Goal: Task Accomplishment & Management: Manage account settings

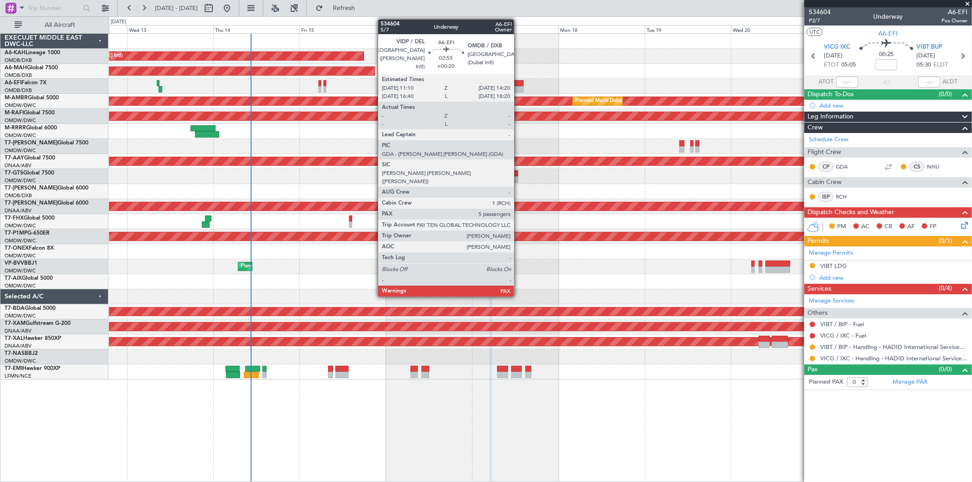
click at [519, 86] on div at bounding box center [517, 89] width 11 height 6
type input "+00:20"
type input "5"
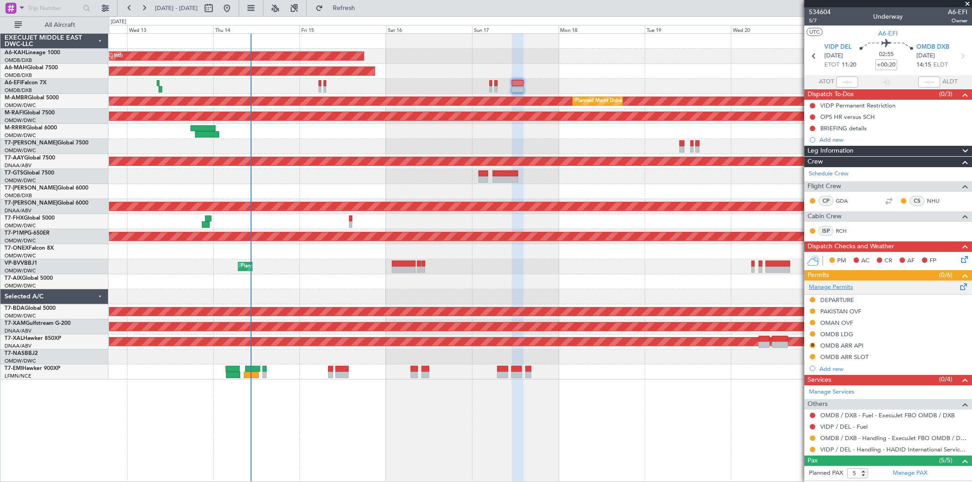
click at [847, 286] on link "Manage Permits" at bounding box center [831, 287] width 44 height 9
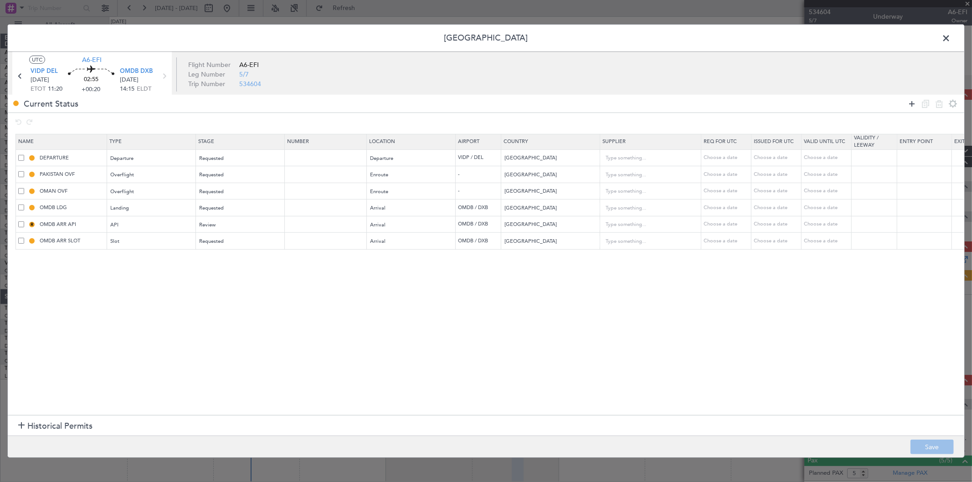
click at [915, 102] on icon at bounding box center [911, 103] width 11 height 11
click at [175, 256] on div "Type" at bounding box center [149, 259] width 76 height 14
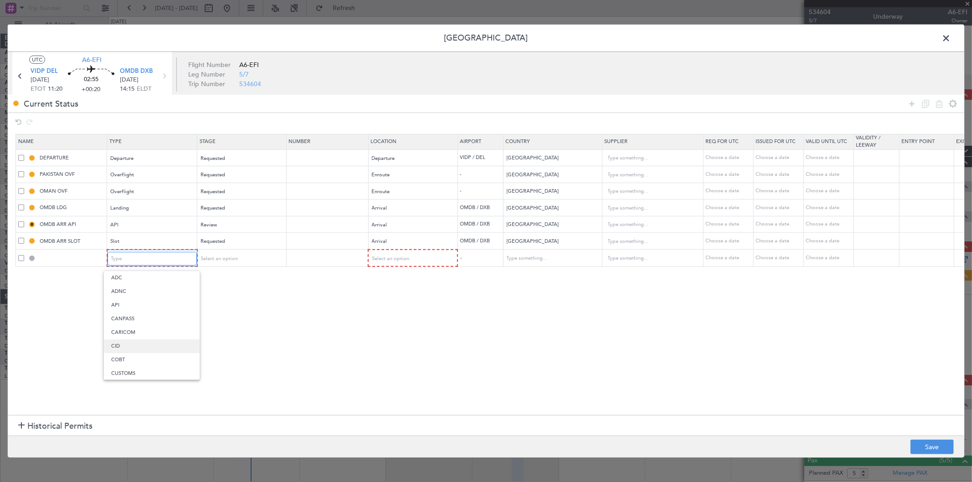
scroll to position [152, 0]
click at [133, 362] on span "Slot" at bounding box center [151, 367] width 81 height 14
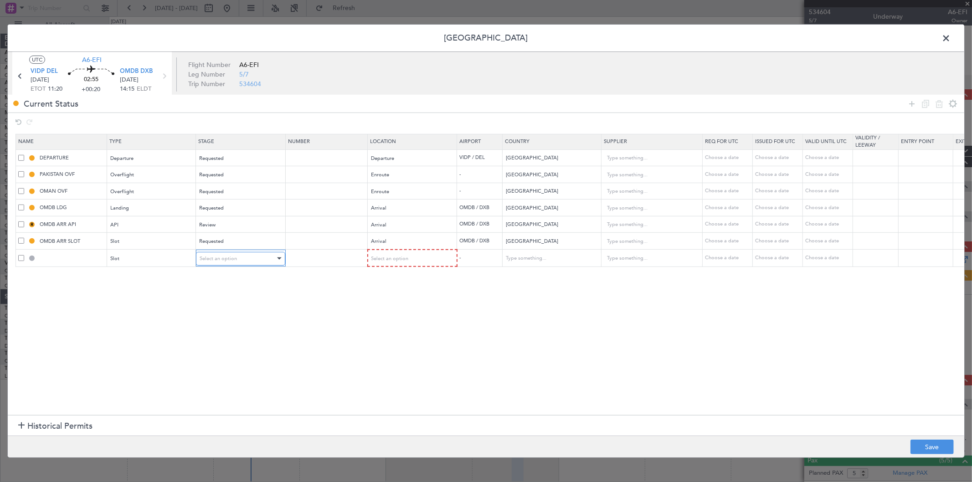
click at [242, 262] on div "Select an option" at bounding box center [238, 259] width 76 height 14
click at [230, 277] on span "Denied" at bounding box center [240, 278] width 81 height 14
click at [386, 252] on div "Select an option" at bounding box center [409, 259] width 76 height 14
click at [388, 298] on span "Arrival" at bounding box center [411, 305] width 81 height 14
click at [730, 258] on div "Choose a date" at bounding box center [727, 258] width 47 height 8
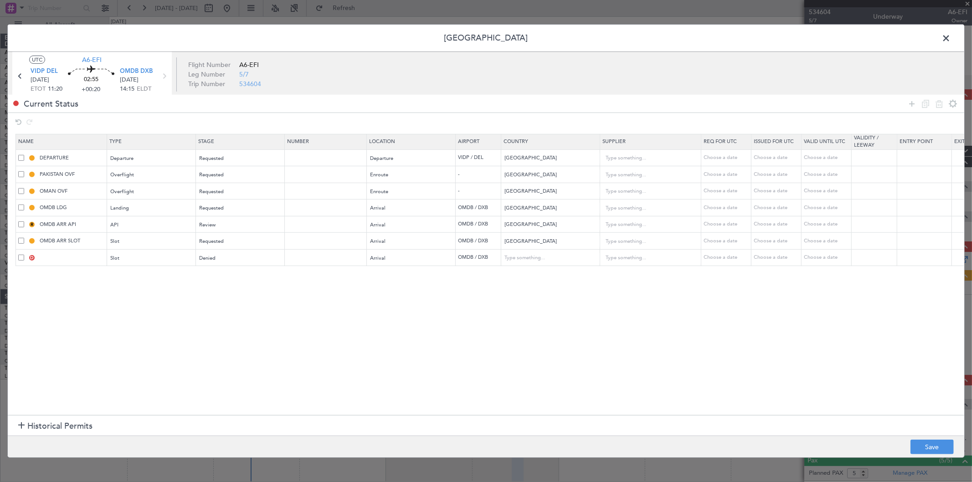
select select "8"
select select "2025"
click at [774, 339] on span "17" at bounding box center [772, 339] width 11 height 11
click at [750, 408] on input "00:00" at bounding box center [743, 411] width 29 height 11
type input "14:15"
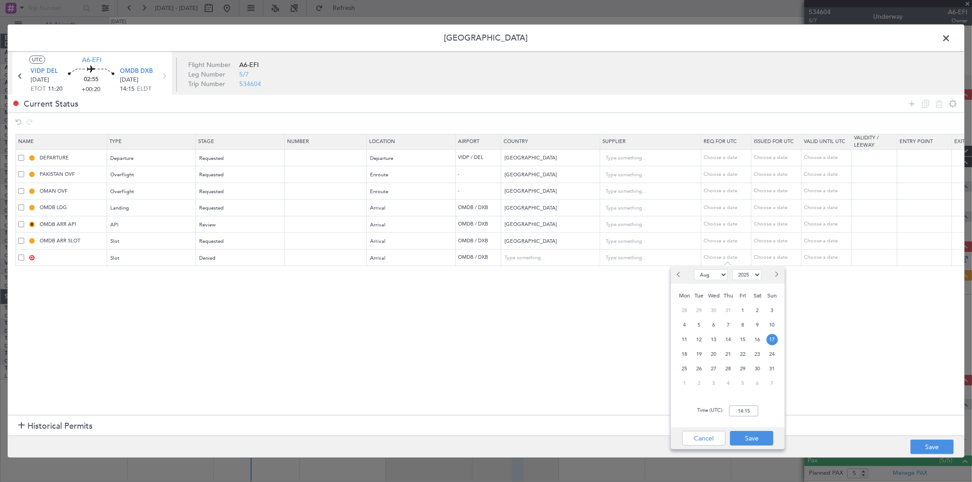
click at [769, 417] on div "Time (UTC): 14:15" at bounding box center [728, 411] width 114 height 33
click at [760, 436] on button "Save" at bounding box center [751, 438] width 43 height 15
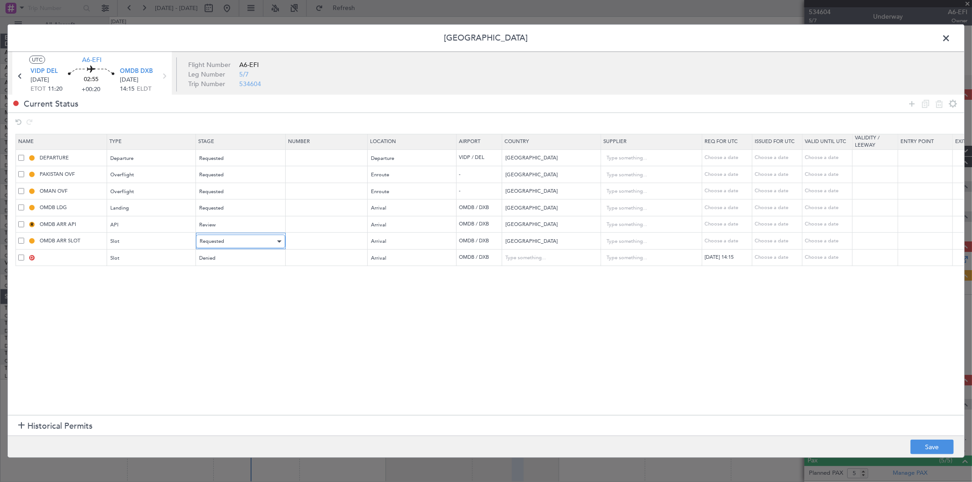
click at [228, 243] on div "Requested" at bounding box center [238, 242] width 76 height 14
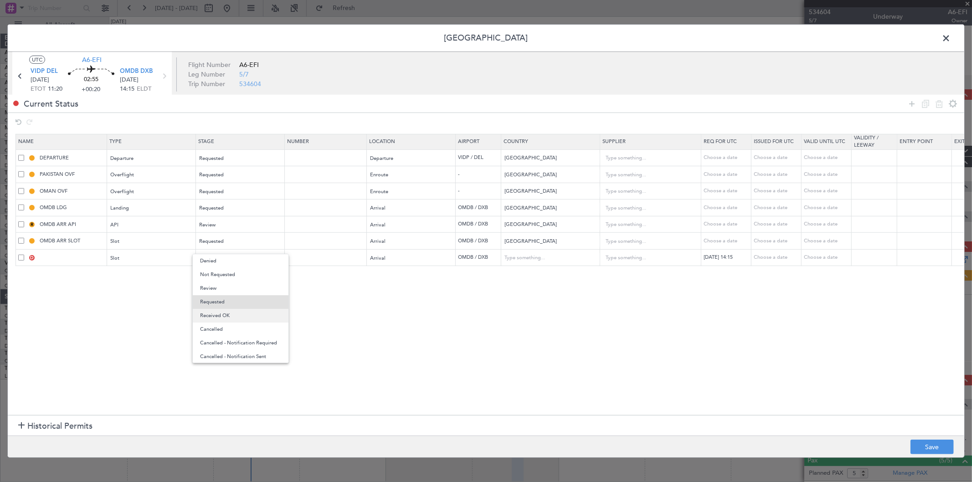
click at [215, 317] on span "Received OK" at bounding box center [240, 316] width 81 height 14
click at [299, 243] on input "text" at bounding box center [326, 241] width 79 height 8
paste input "KEJO135"
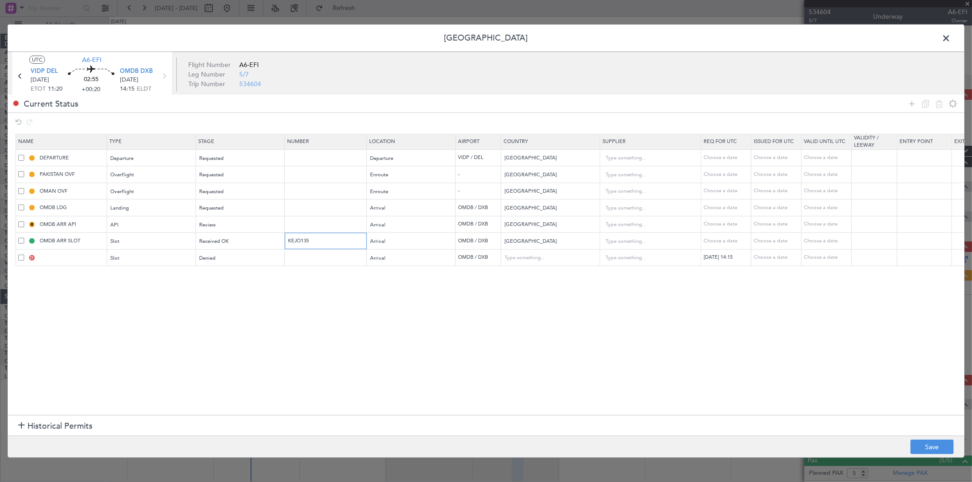
type input "KEJO135"
click at [763, 241] on div "Choose a date" at bounding box center [777, 241] width 47 height 8
select select "8"
select select "2025"
click at [819, 324] on span "17" at bounding box center [822, 323] width 11 height 11
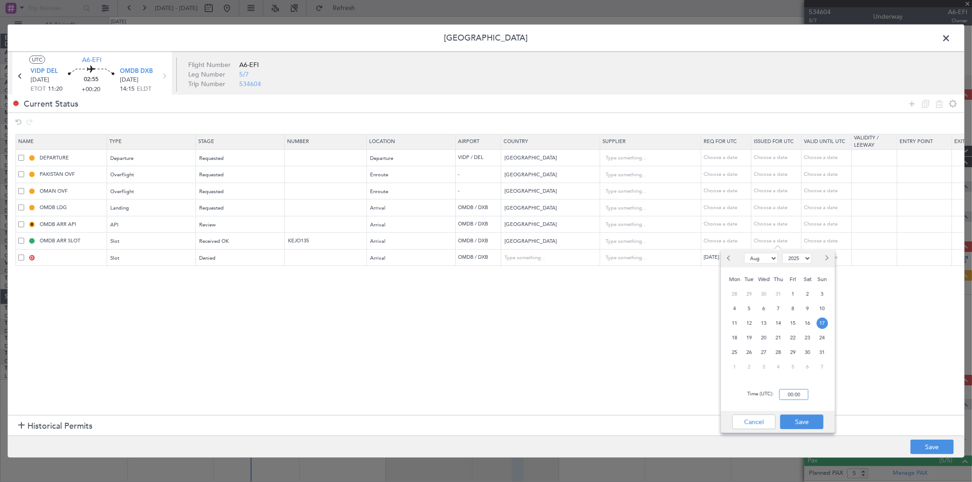
click at [795, 395] on input "00:00" at bounding box center [793, 394] width 29 height 11
type input "14:40"
click at [805, 403] on div "Time (UTC): 14:40" at bounding box center [778, 394] width 114 height 33
click at [812, 415] on button "Save" at bounding box center [801, 422] width 43 height 15
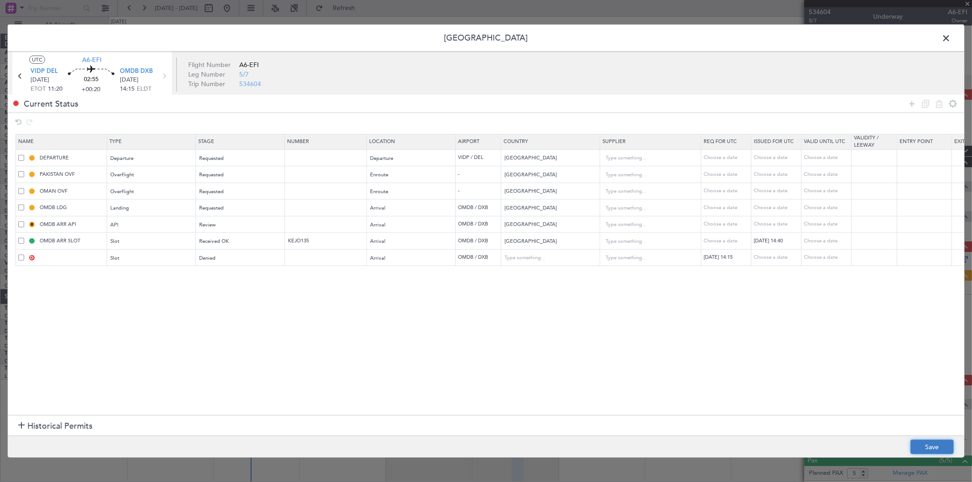
click at [937, 448] on button "Save" at bounding box center [932, 447] width 43 height 15
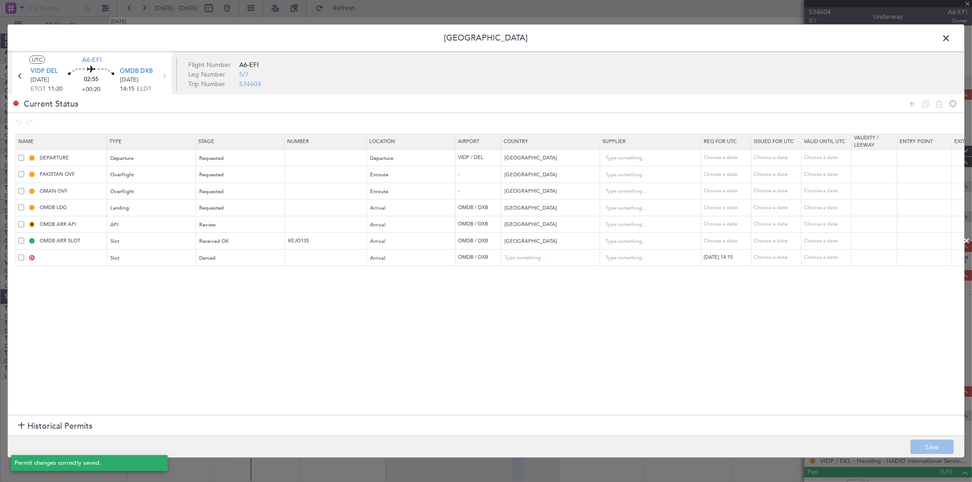
type input "OMDB ARR SLOT 1440Z"
type input "OMDB ARR SLOT 1415Z"
type input "[GEOGRAPHIC_DATA]"
type input "NNN"
type input "1"
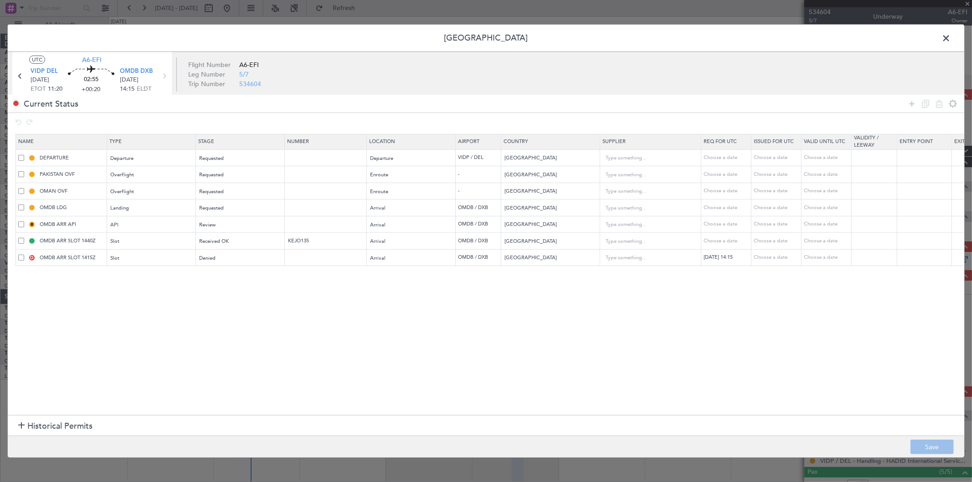
click at [951, 39] on span at bounding box center [951, 40] width 0 height 18
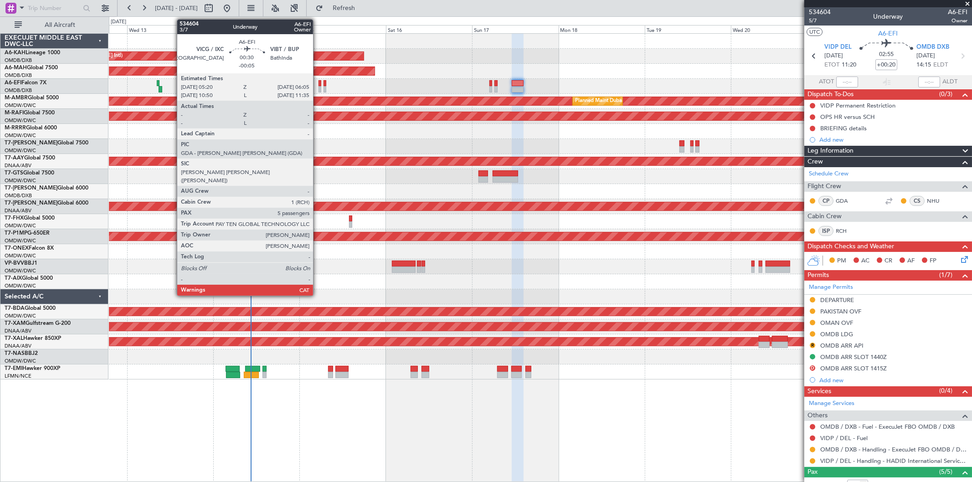
click at [319, 88] on div at bounding box center [320, 89] width 3 height 6
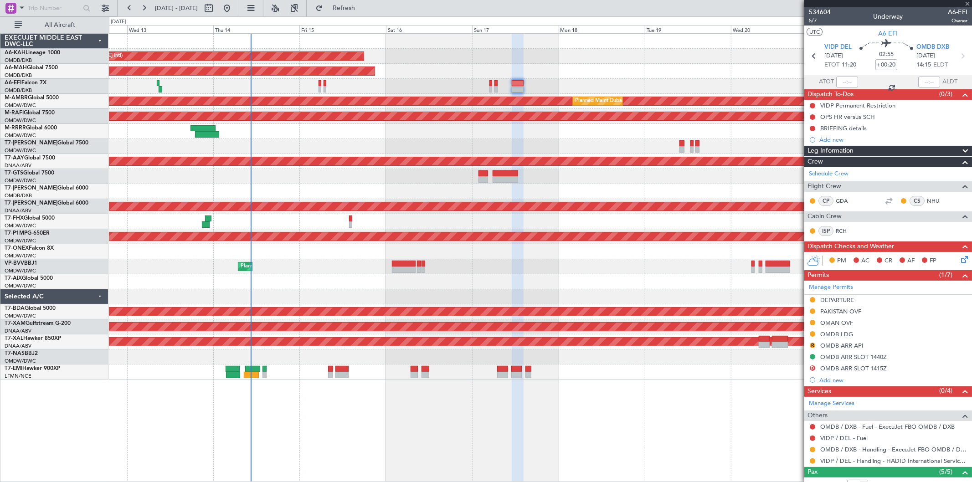
type input "-00:05"
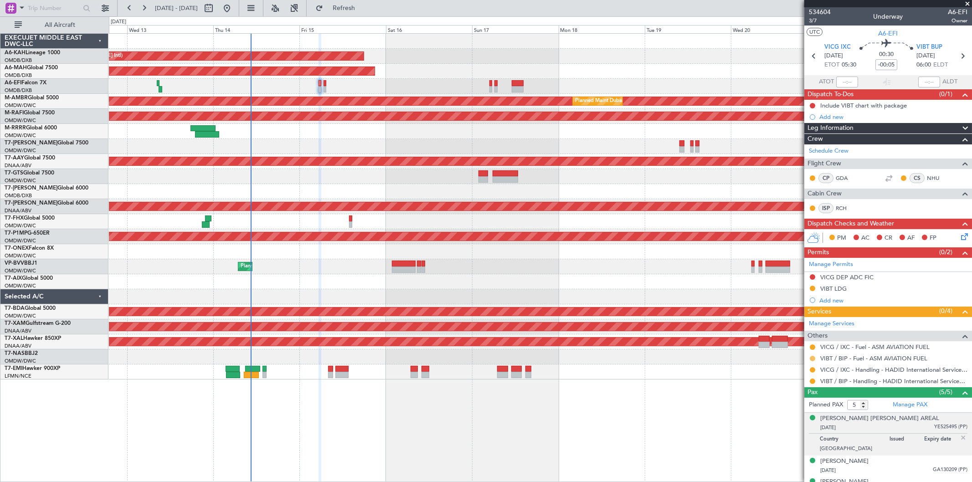
click at [814, 357] on button at bounding box center [812, 358] width 5 height 5
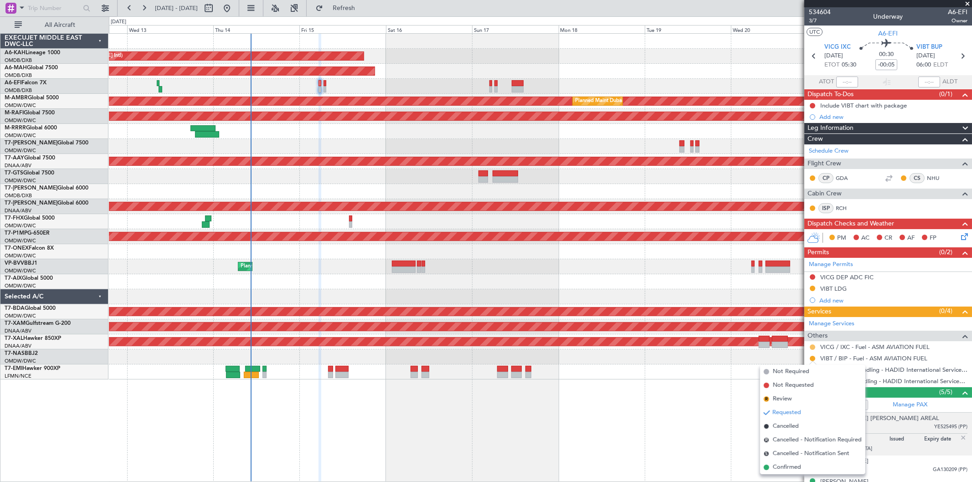
click at [813, 345] on button at bounding box center [812, 347] width 5 height 5
drag, startPoint x: 789, startPoint y: 454, endPoint x: 801, endPoint y: 443, distance: 16.4
click at [789, 453] on span "Confirmed" at bounding box center [787, 456] width 28 height 9
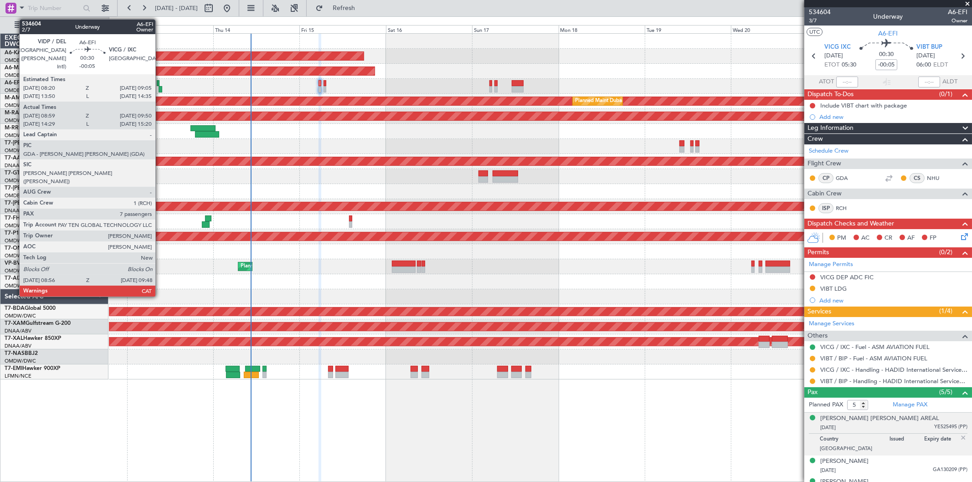
click at [160, 89] on div at bounding box center [160, 89] width 3 height 6
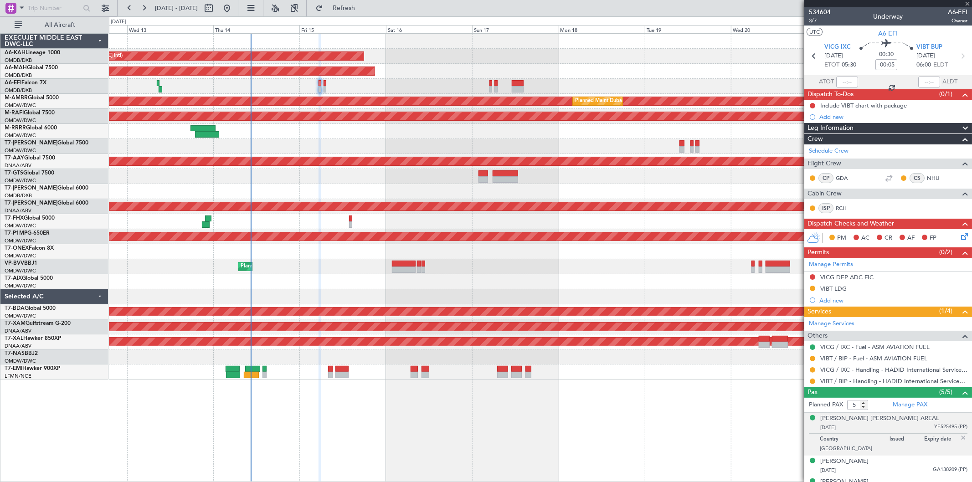
type input "09:09"
type input "09:45"
type input "7"
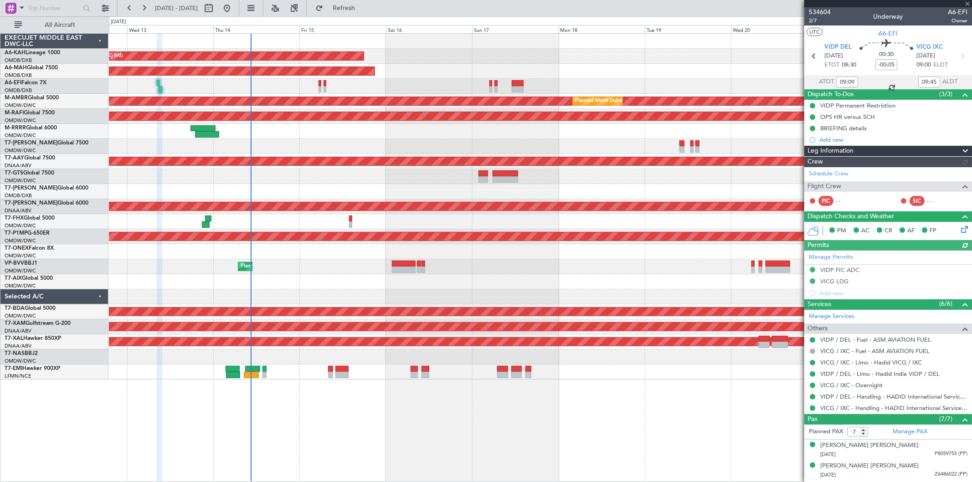
type input "Dherander Fithani (DHF)"
type input "7004"
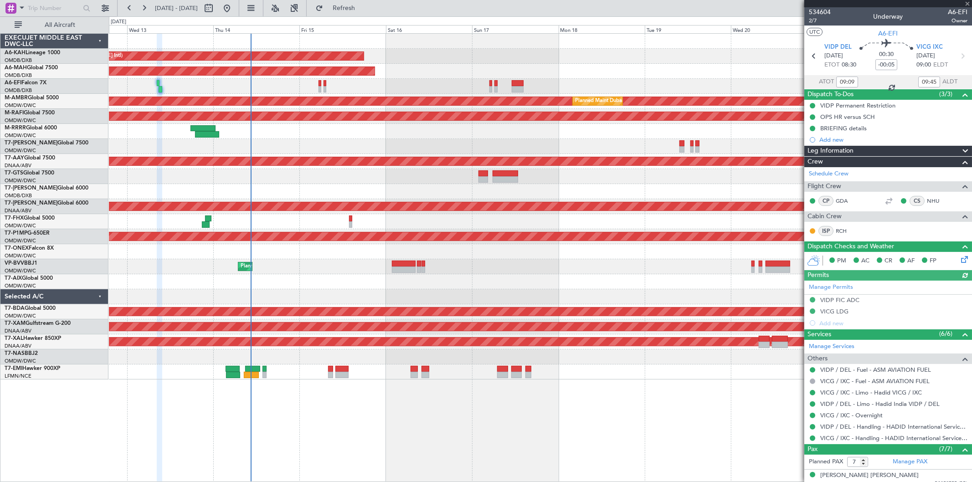
scroll to position [130, 0]
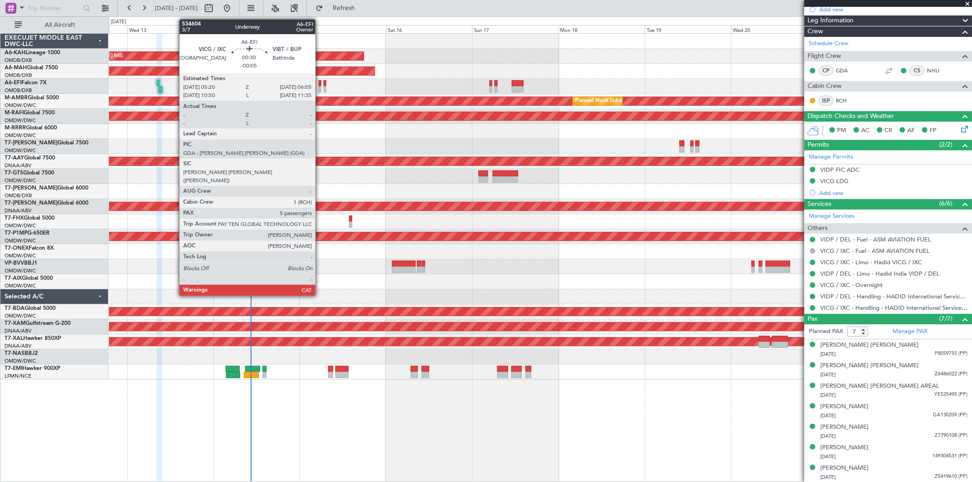
click at [320, 86] on div at bounding box center [320, 89] width 3 height 6
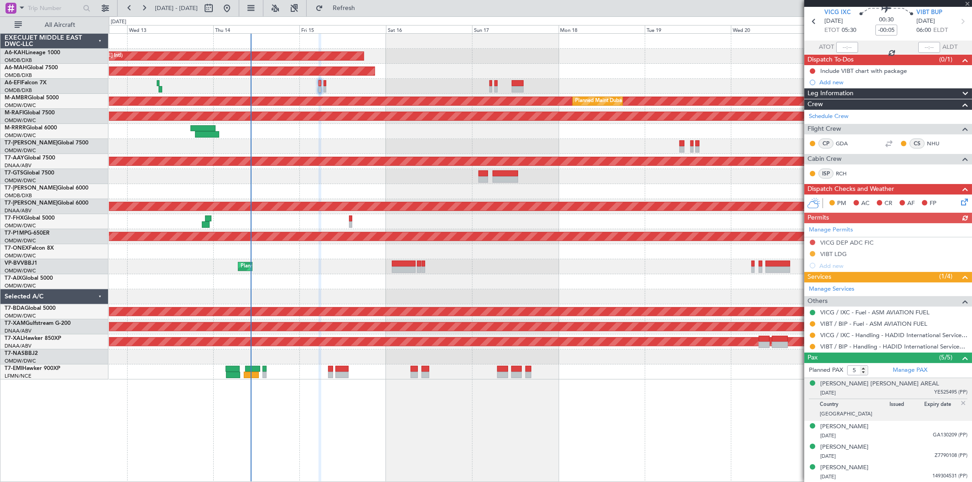
scroll to position [55, 0]
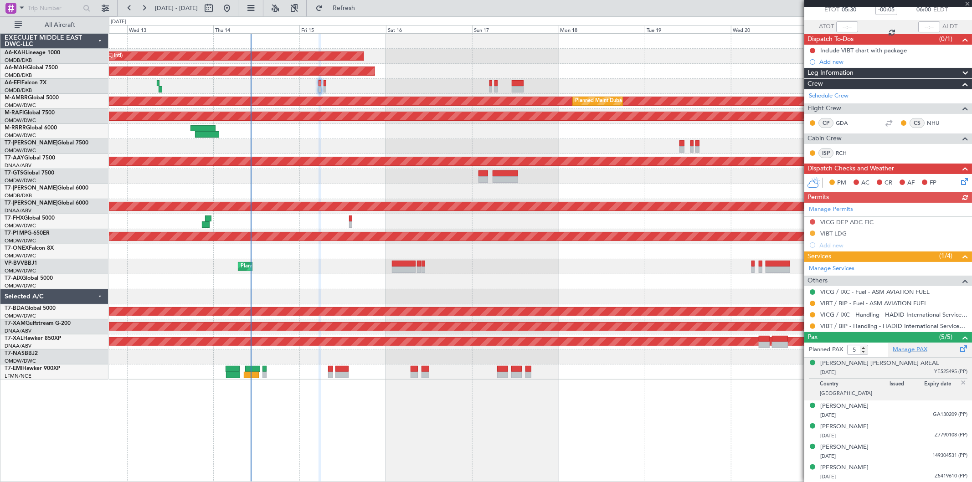
click at [916, 345] on link "Manage PAX" at bounding box center [910, 349] width 35 height 9
click at [363, 7] on span "Refresh" at bounding box center [344, 8] width 38 height 6
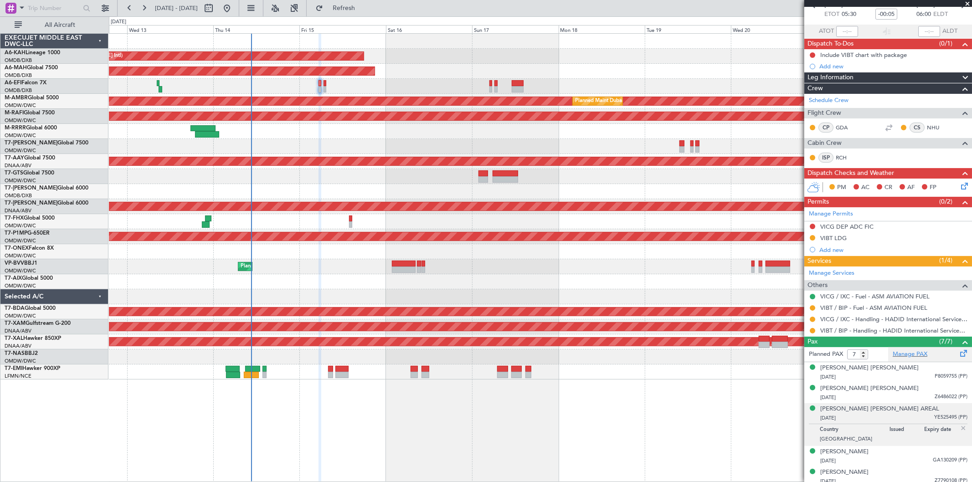
scroll to position [96, 0]
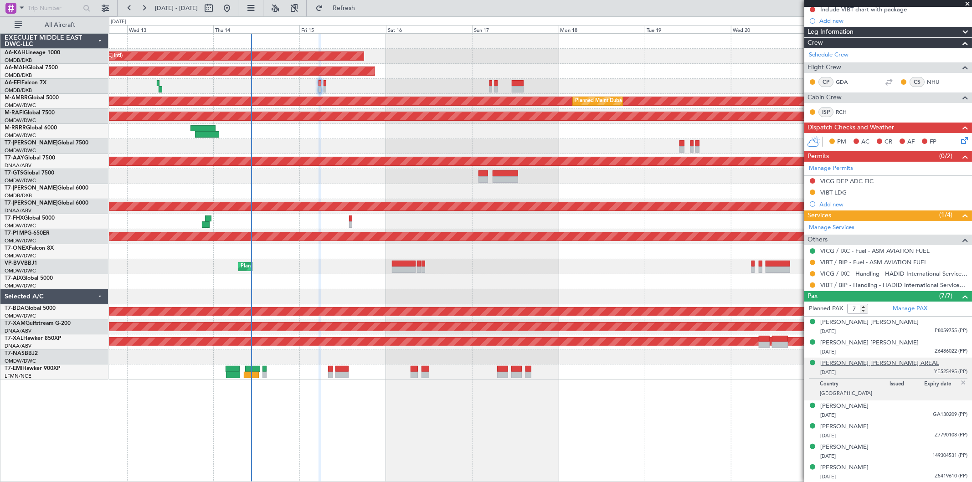
click at [862, 364] on div "[PERSON_NAME] [PERSON_NAME] AREAL" at bounding box center [879, 363] width 119 height 9
click at [810, 262] on button at bounding box center [812, 262] width 5 height 5
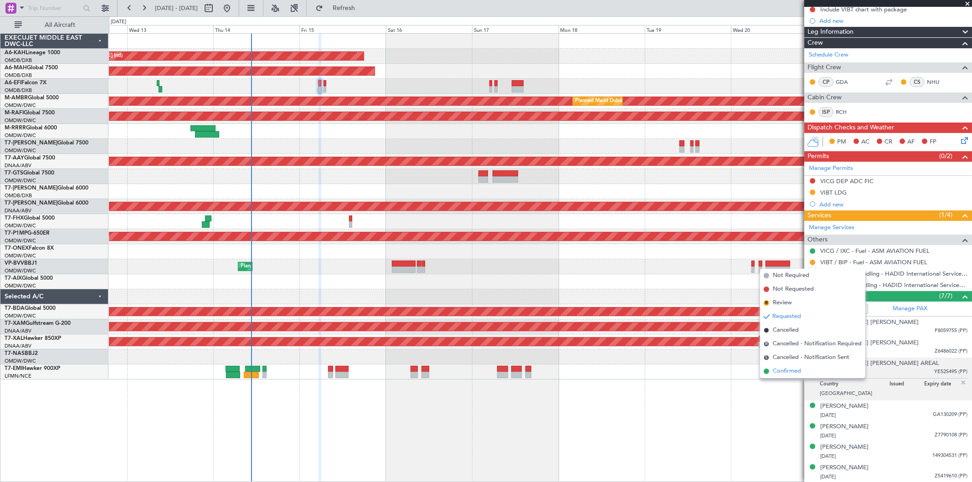
click at [782, 370] on span "Confirmed" at bounding box center [787, 371] width 28 height 9
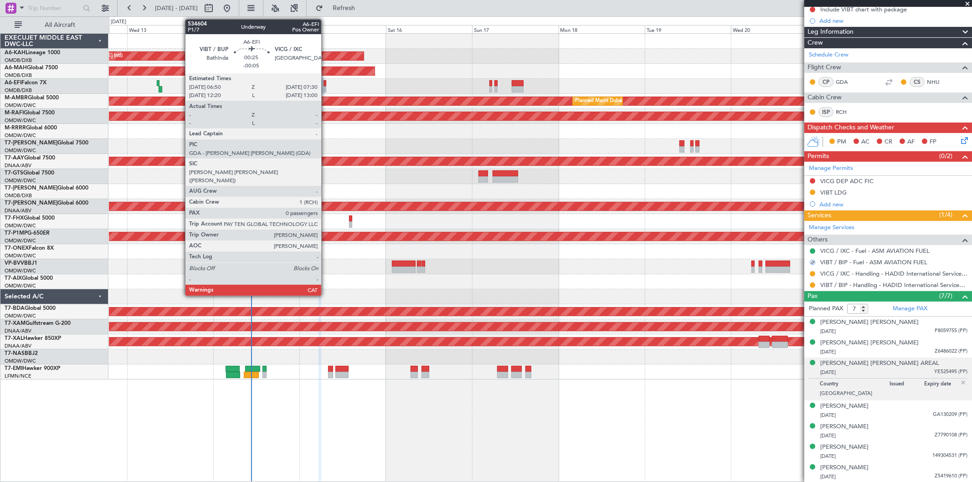
click at [326, 88] on div at bounding box center [325, 89] width 3 height 6
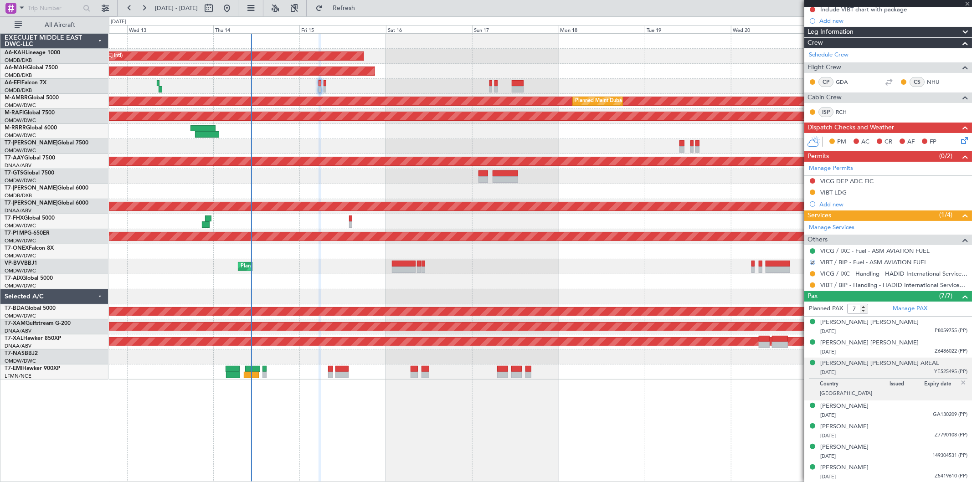
type input "0"
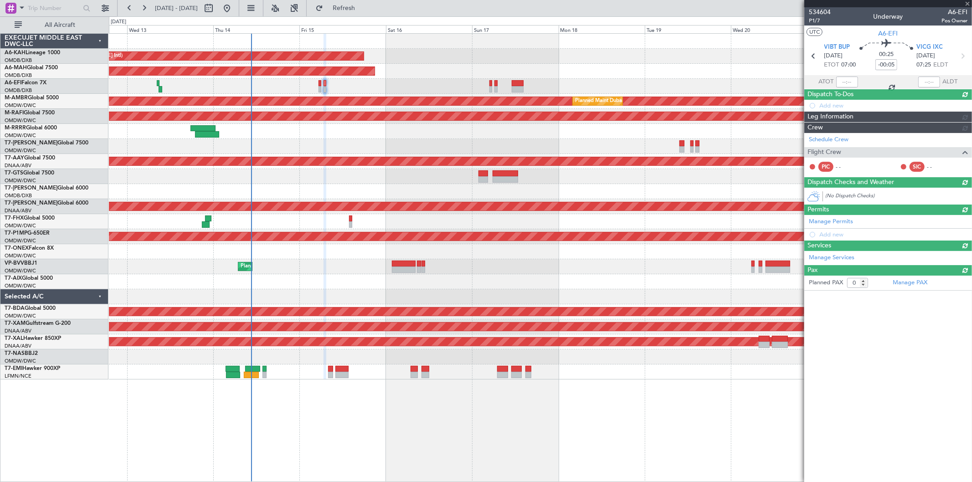
scroll to position [0, 0]
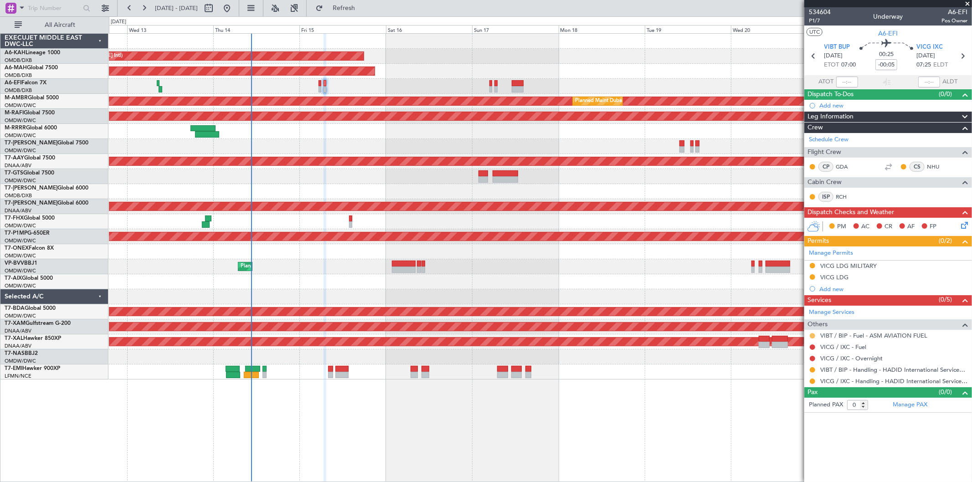
click at [813, 338] on button at bounding box center [812, 335] width 5 height 5
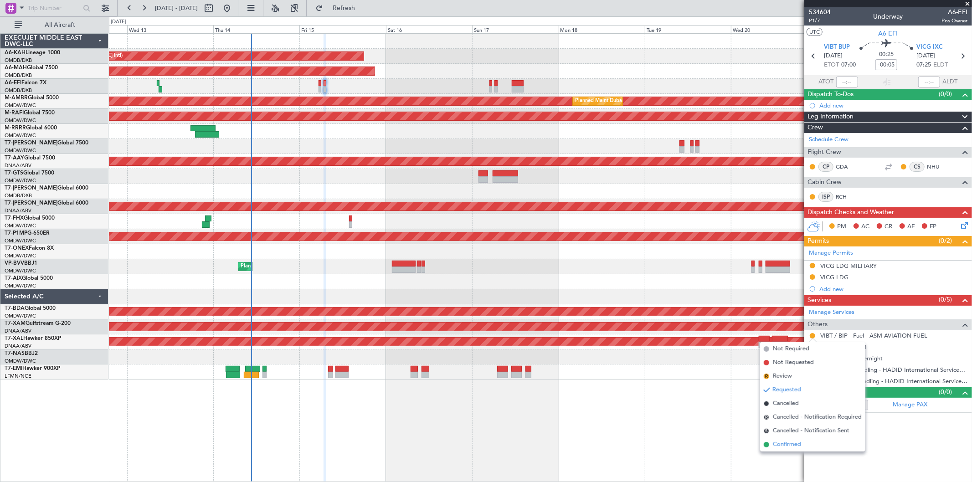
click at [795, 443] on span "Confirmed" at bounding box center [787, 444] width 28 height 9
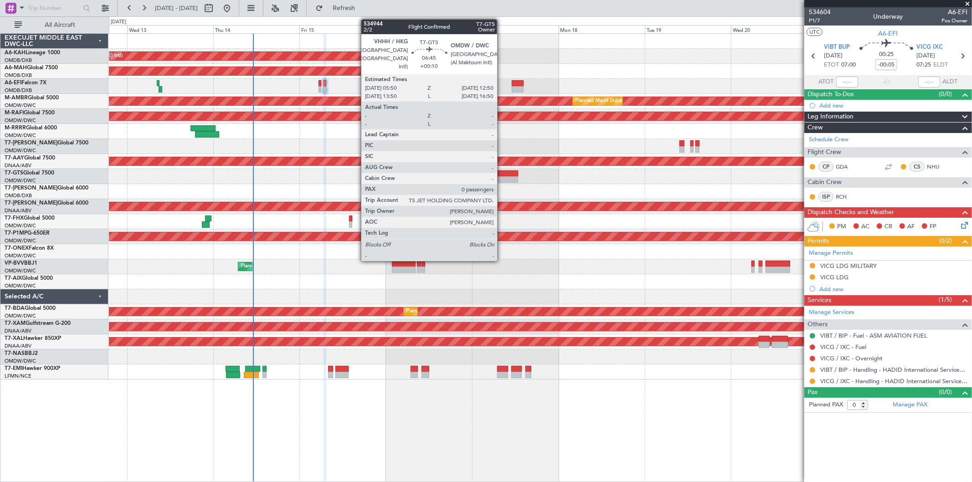
click at [502, 182] on div at bounding box center [506, 179] width 26 height 6
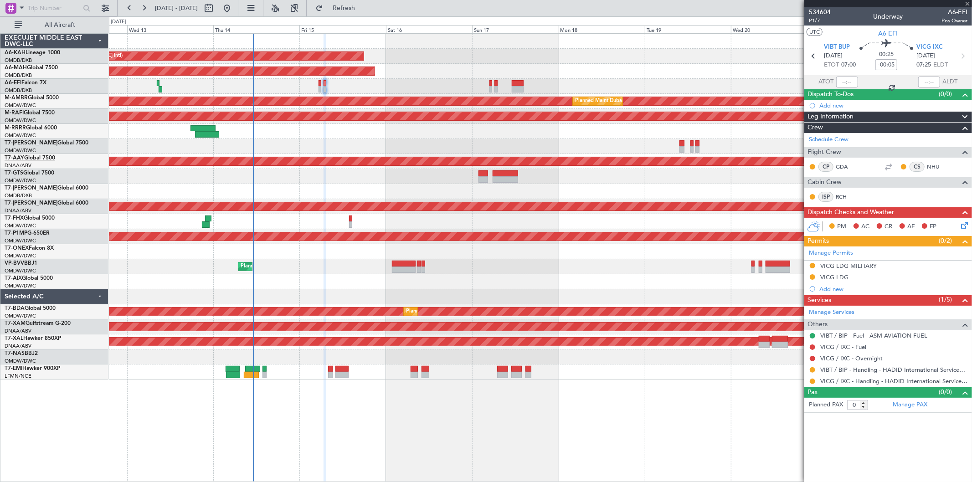
type input "+00:10"
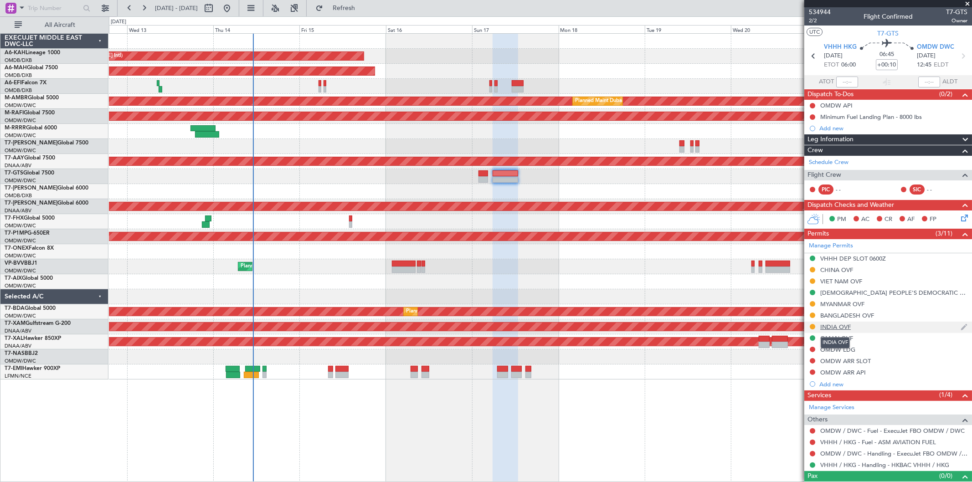
click at [834, 328] on div "INDIA OVF" at bounding box center [835, 327] width 31 height 8
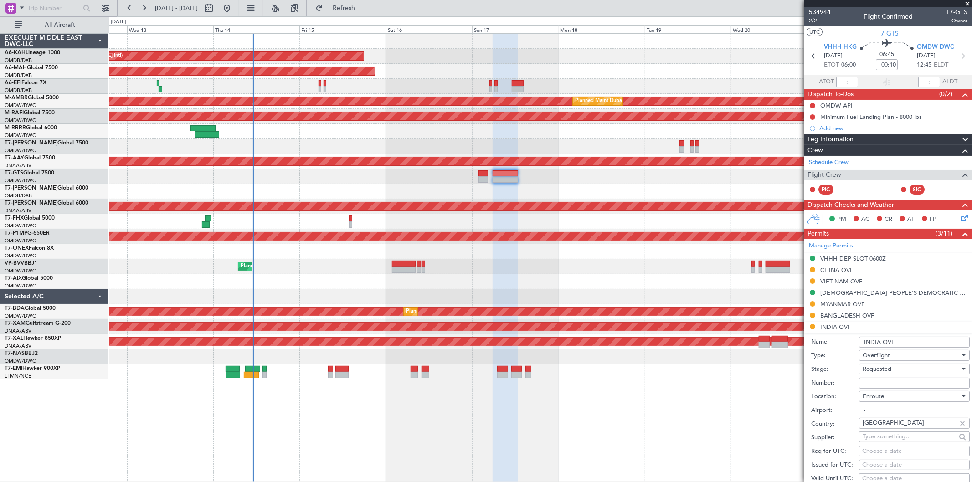
click at [871, 386] on input "Number:" at bounding box center [914, 383] width 111 height 11
paste input "YA/N/1283/08/14"
type input "YA/N/1283/08/14"
click at [869, 370] on span "Requested" at bounding box center [877, 369] width 29 height 8
click at [889, 446] on span "Received OK" at bounding box center [910, 443] width 95 height 14
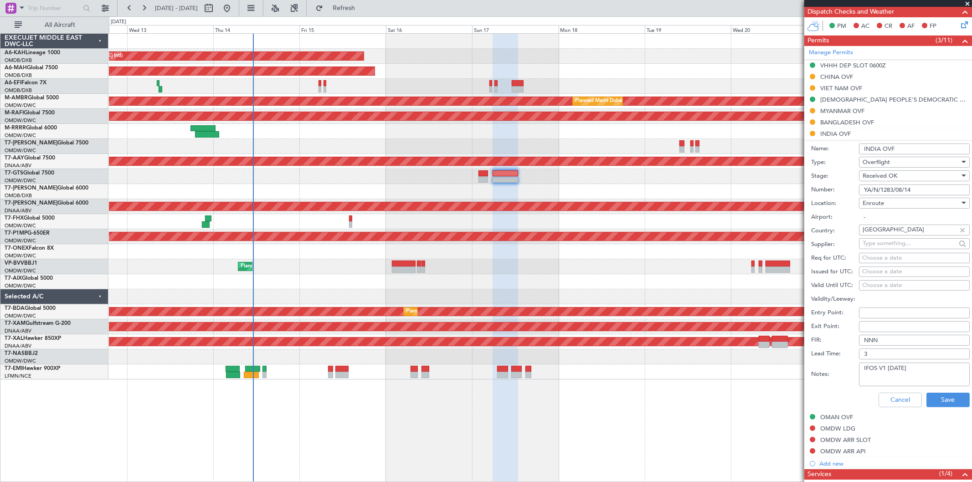
scroll to position [202, 0]
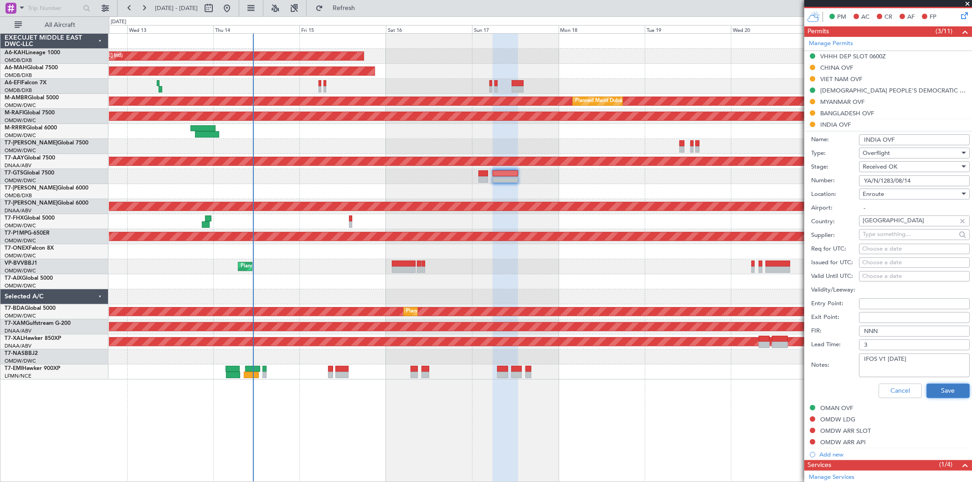
drag, startPoint x: 939, startPoint y: 391, endPoint x: 459, endPoint y: 296, distance: 489.1
click at [938, 390] on button "Save" at bounding box center [947, 391] width 43 height 15
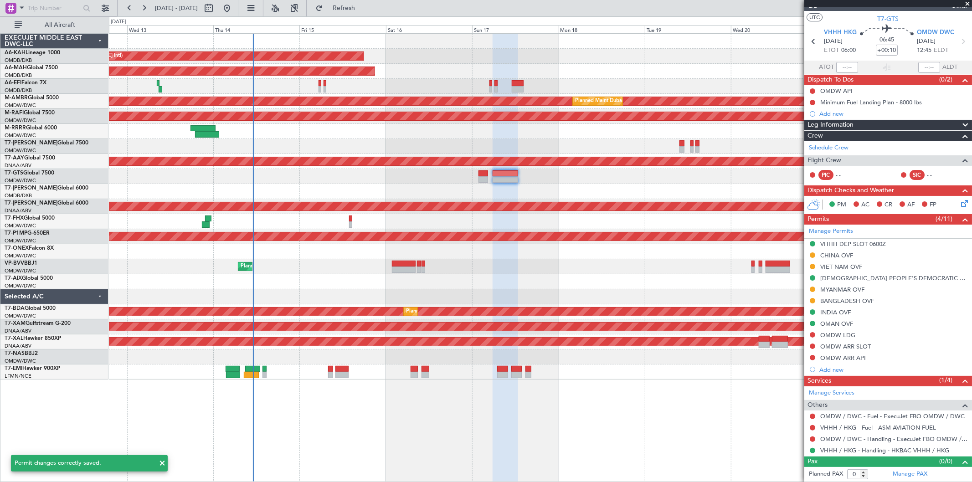
scroll to position [14, 0]
click at [413, 42] on div at bounding box center [540, 41] width 863 height 15
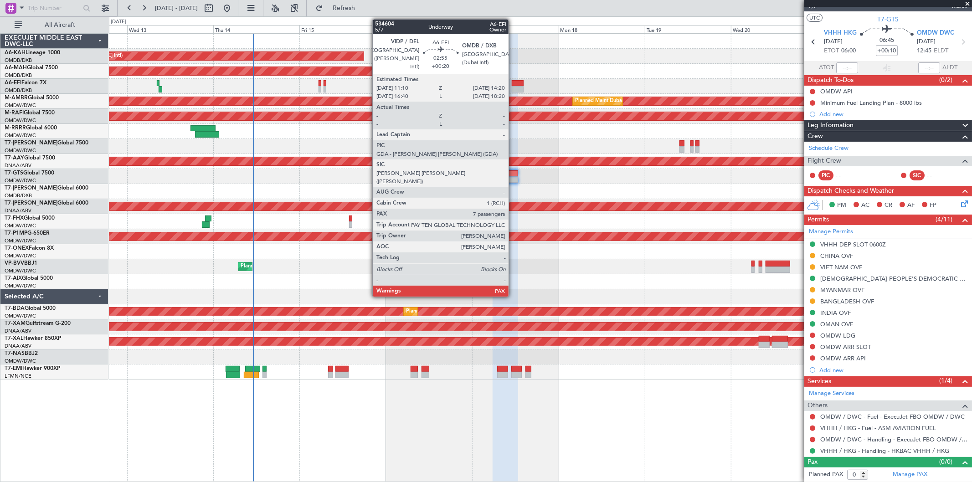
click at [513, 83] on div at bounding box center [517, 83] width 11 height 6
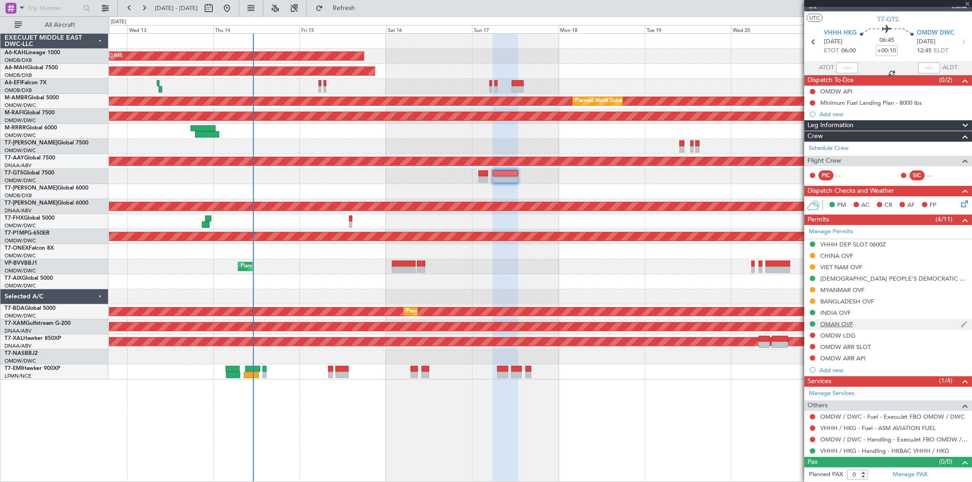
type input "+00:20"
type input "7"
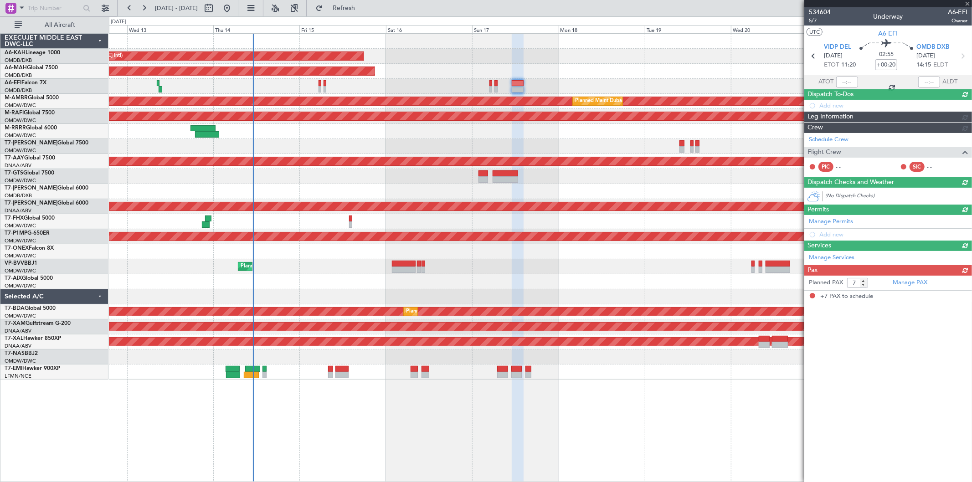
scroll to position [0, 0]
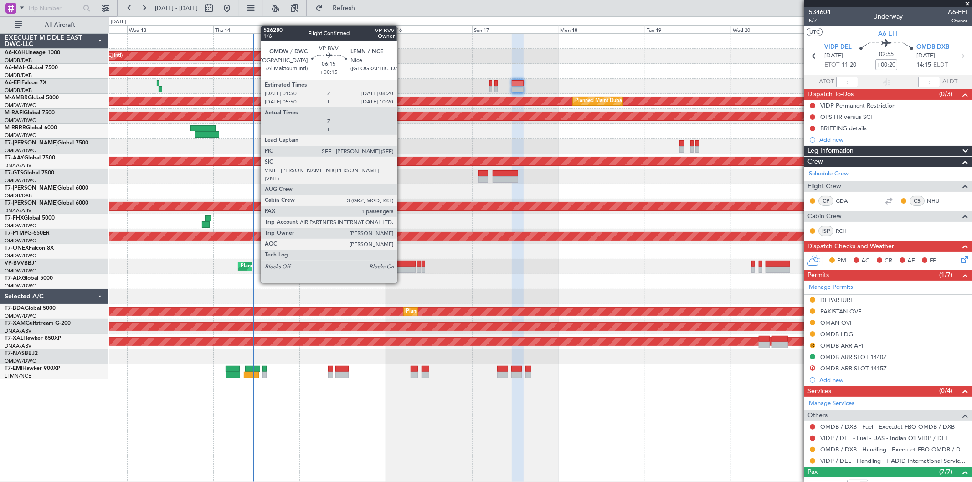
click at [401, 266] on div at bounding box center [404, 264] width 24 height 6
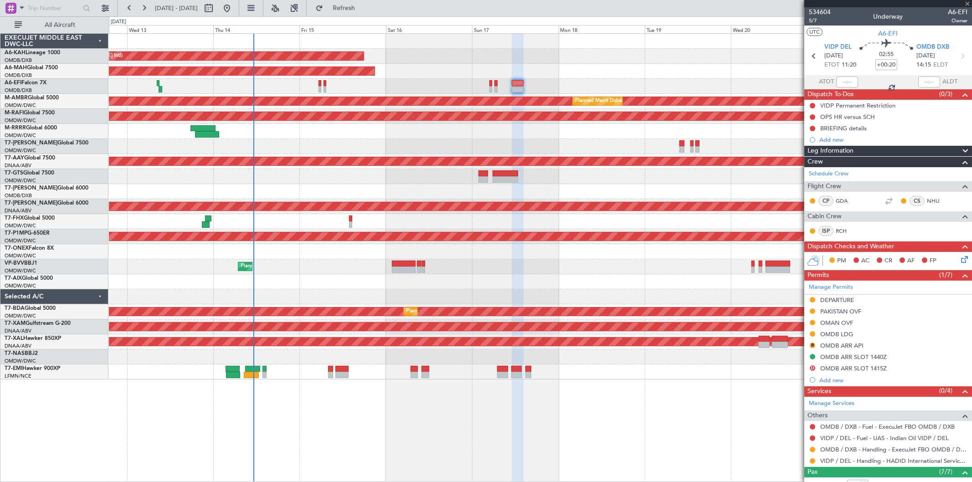
type input "+00:15"
type input "1"
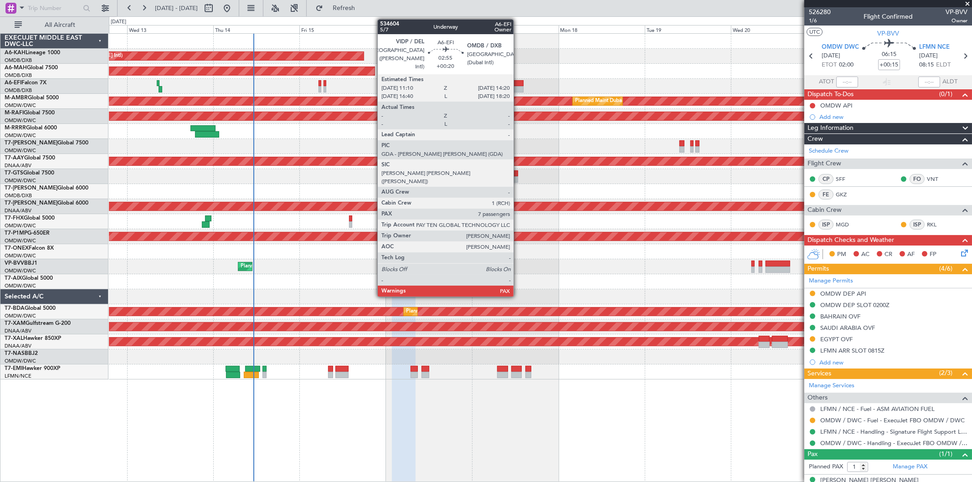
click at [519, 89] on div at bounding box center [517, 89] width 11 height 6
click at [522, 87] on div at bounding box center [517, 89] width 11 height 6
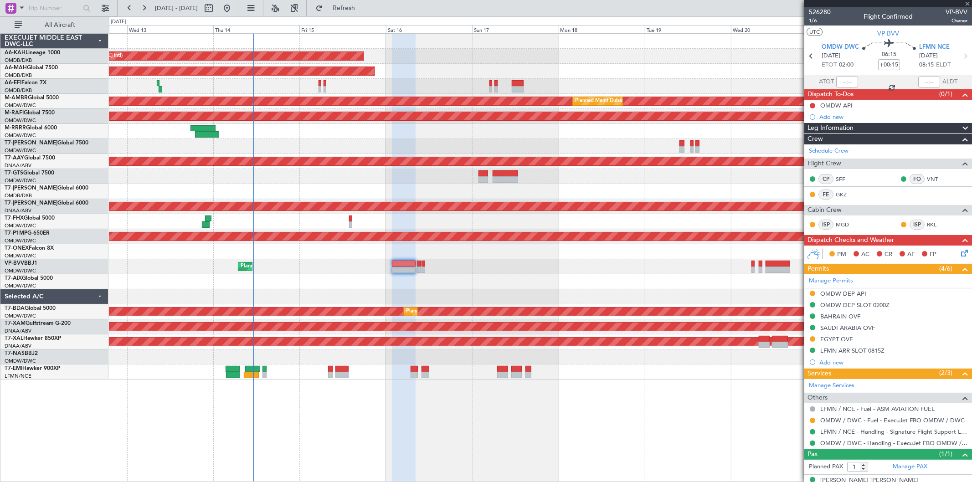
type input "+00:20"
type input "7"
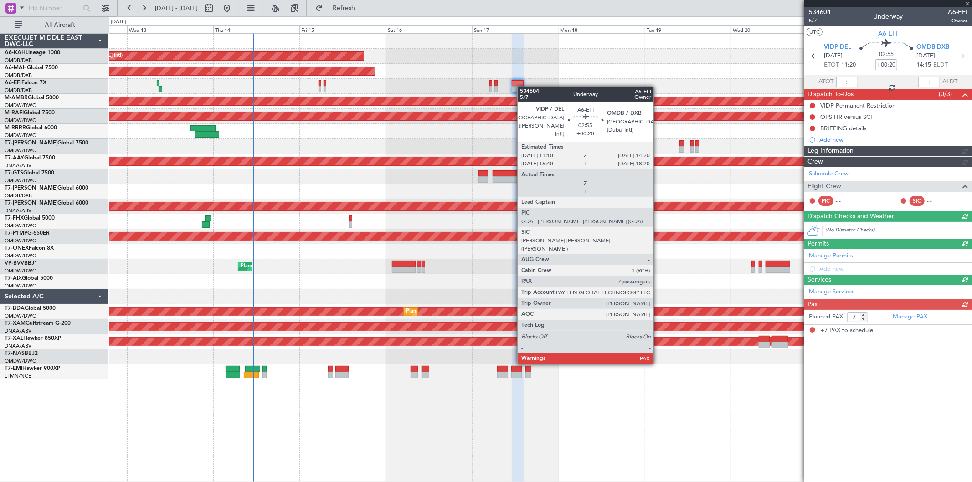
click at [522, 87] on div at bounding box center [517, 89] width 11 height 6
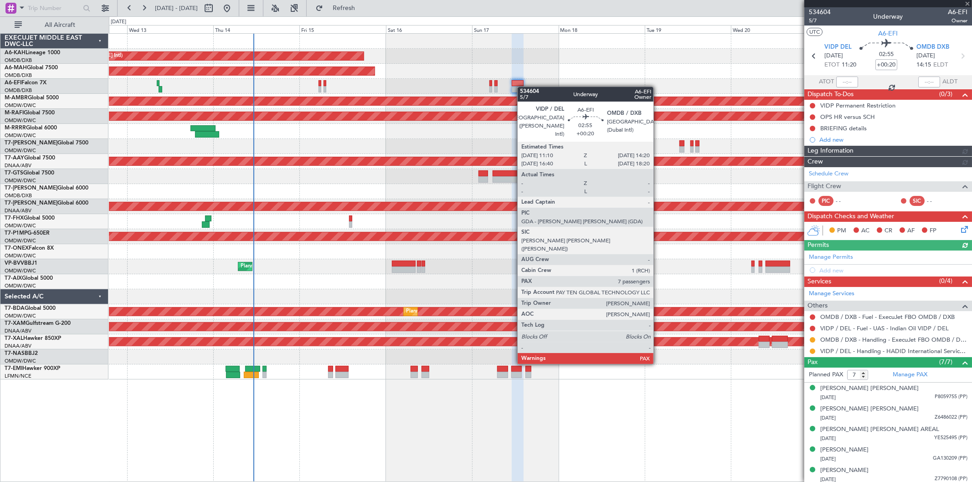
click at [522, 87] on div at bounding box center [517, 89] width 11 height 6
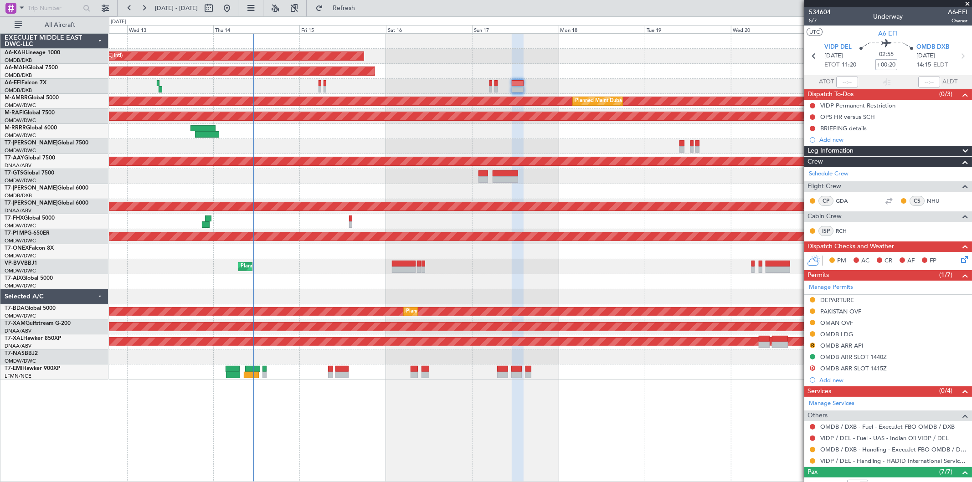
click at [891, 66] on input "+00:20" at bounding box center [886, 64] width 22 height 11
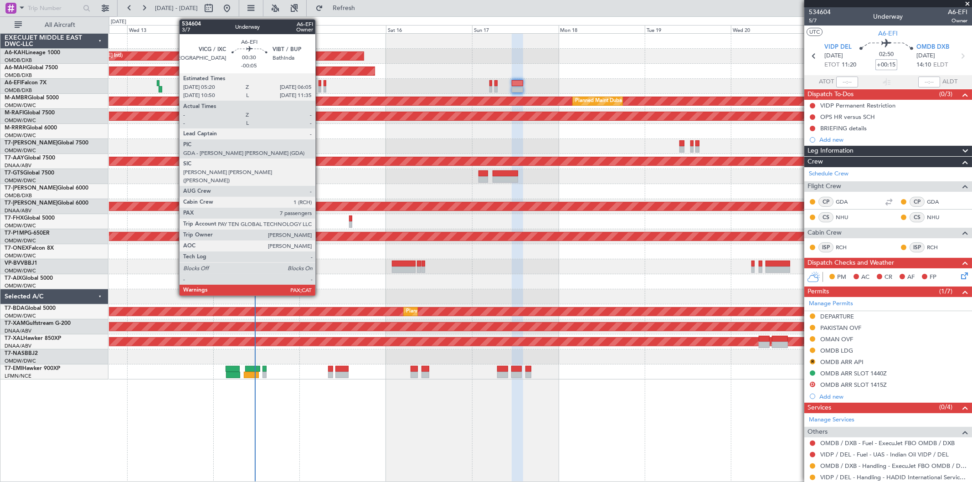
click at [320, 87] on div at bounding box center [320, 89] width 3 height 6
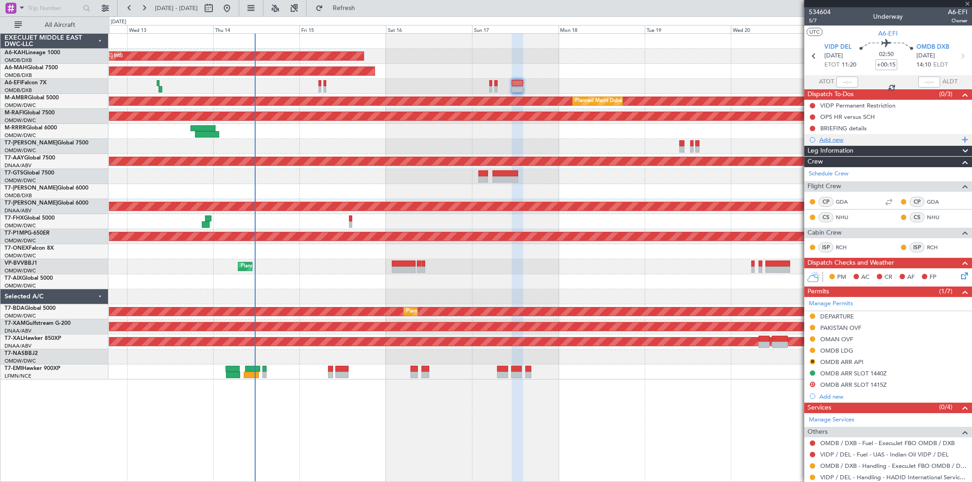
type input "-00:05"
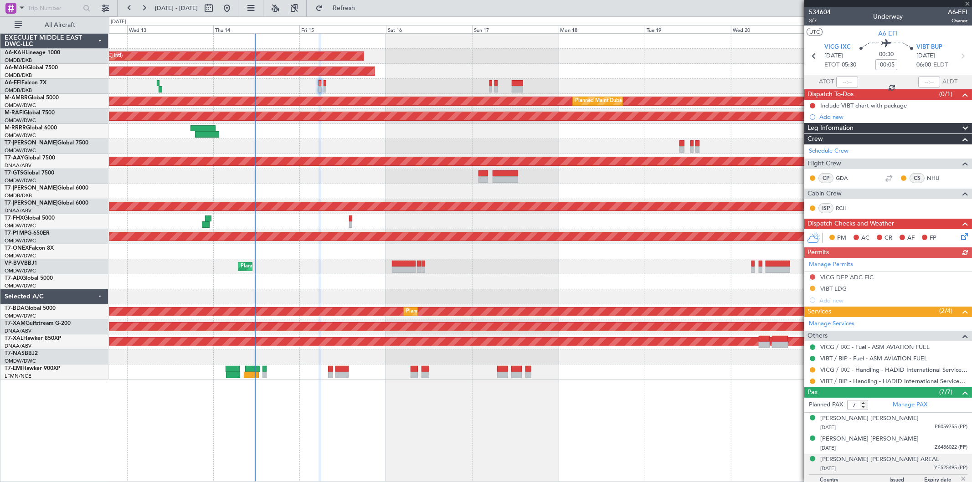
click at [821, 20] on span "3/7" at bounding box center [820, 21] width 22 height 8
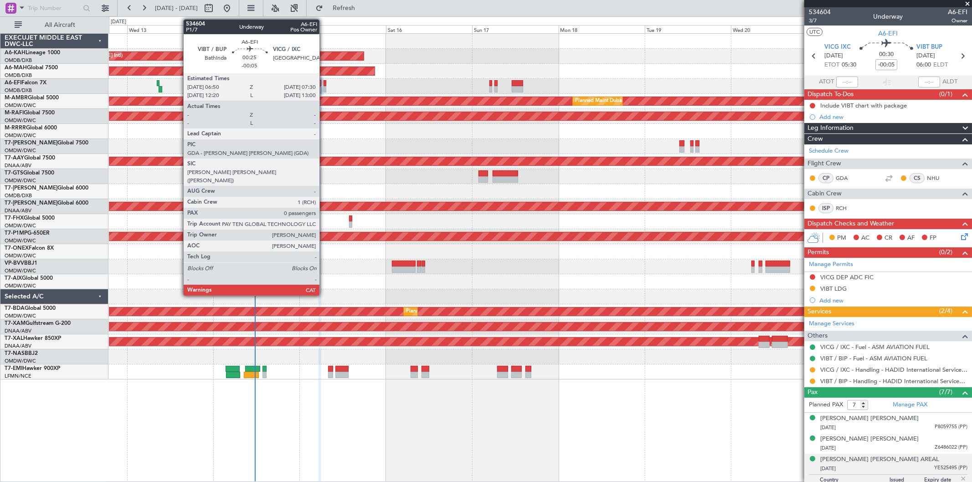
click at [324, 88] on div at bounding box center [325, 89] width 3 height 6
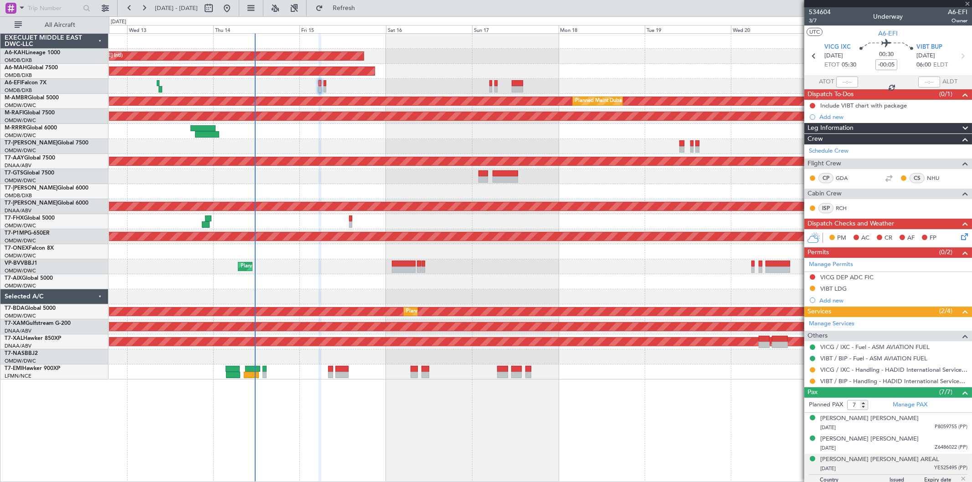
type input "0"
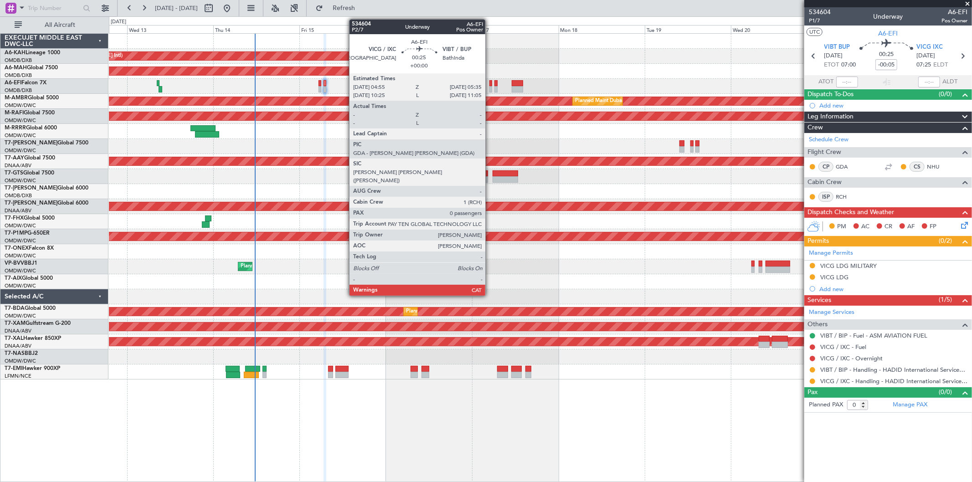
click at [490, 85] on div at bounding box center [490, 83] width 3 height 6
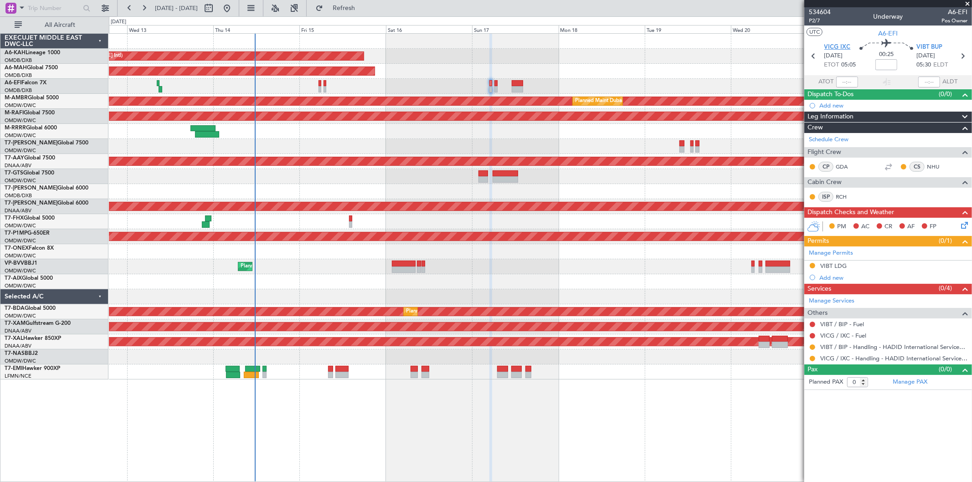
click at [840, 47] on span "VICG IXC" at bounding box center [837, 47] width 26 height 9
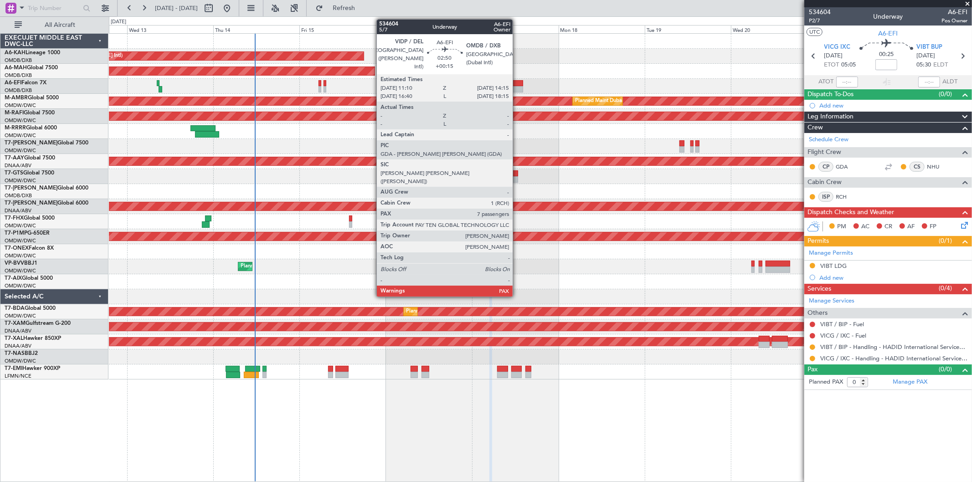
click at [517, 87] on div at bounding box center [517, 89] width 11 height 6
type input "+00:15"
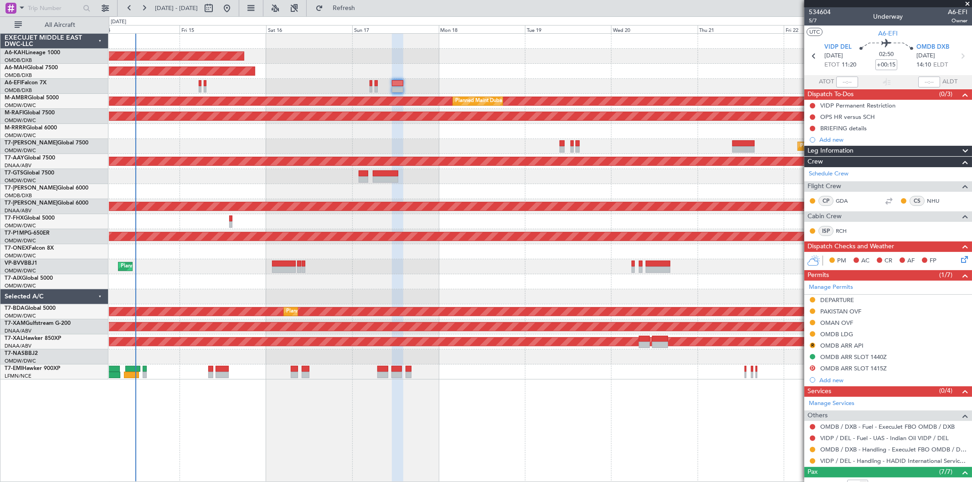
click at [439, 133] on div "Unplanned Maint Budapest ([PERSON_NAME] Intl) Planned Maint [GEOGRAPHIC_DATA] (…" at bounding box center [540, 207] width 863 height 346
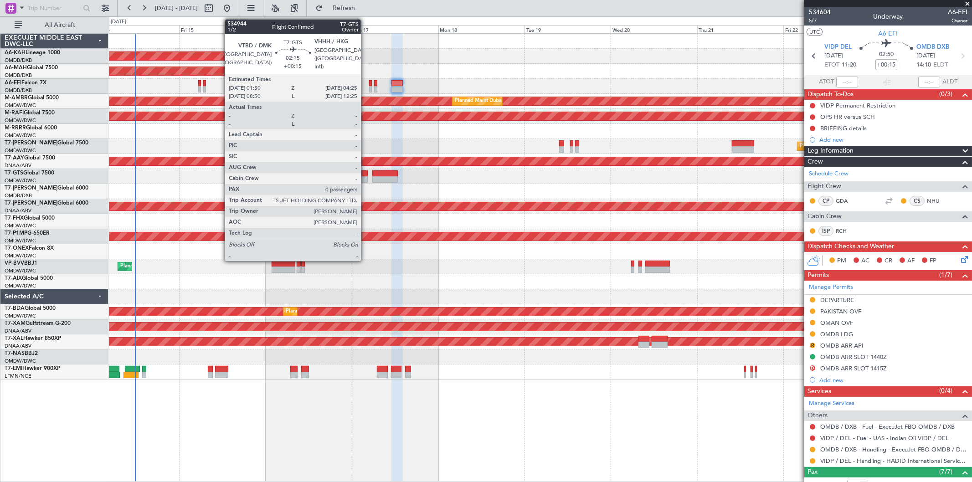
click at [365, 179] on div at bounding box center [363, 179] width 10 height 6
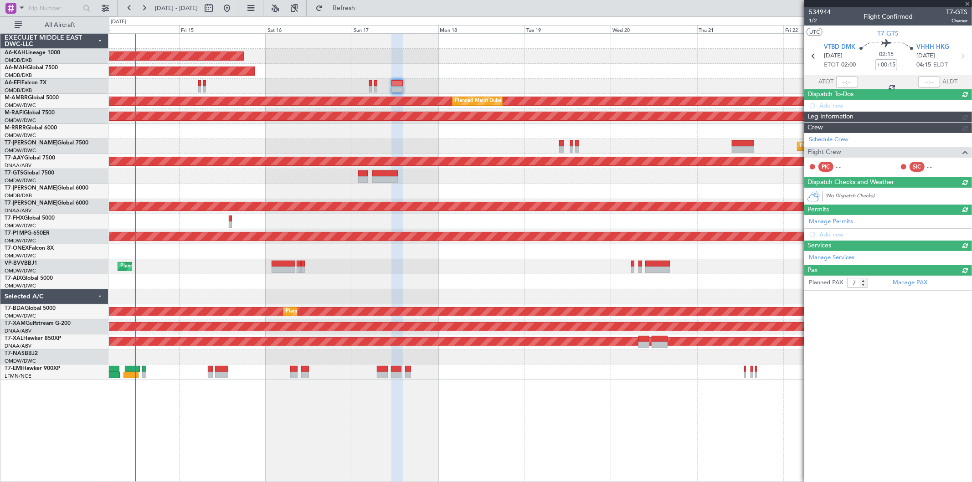
type input "0"
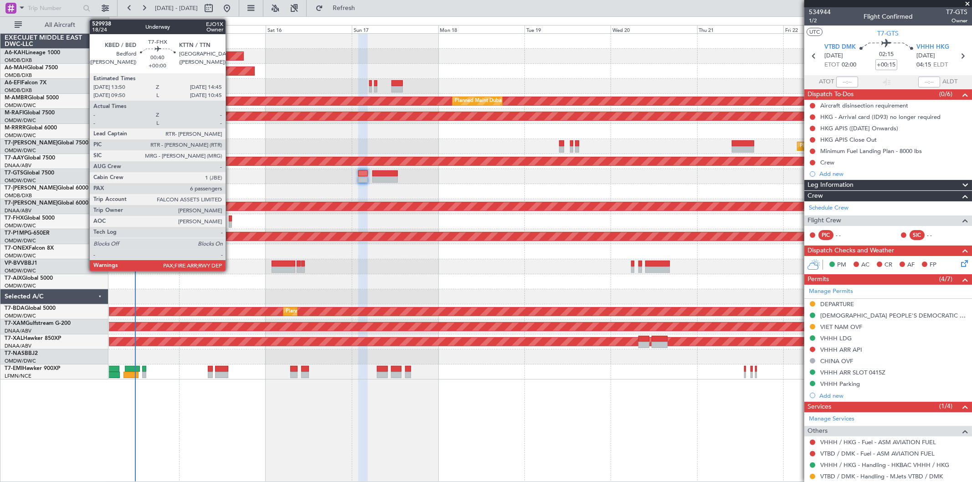
click at [230, 219] on div at bounding box center [231, 219] width 4 height 6
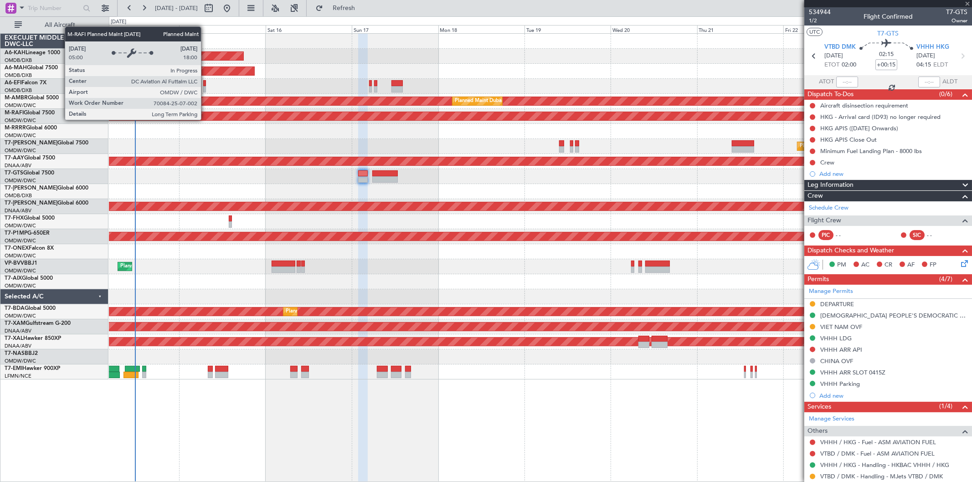
type input "6"
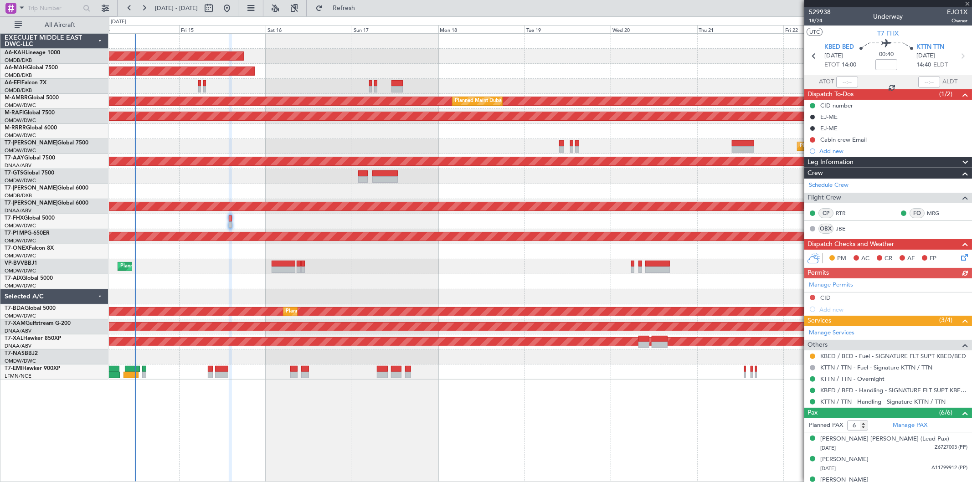
scroll to position [74, 0]
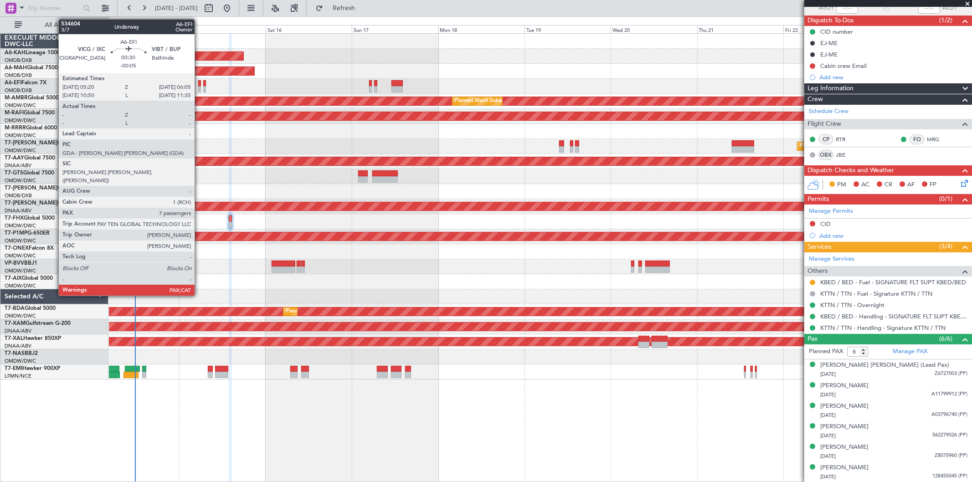
click at [199, 83] on div at bounding box center [199, 83] width 3 height 6
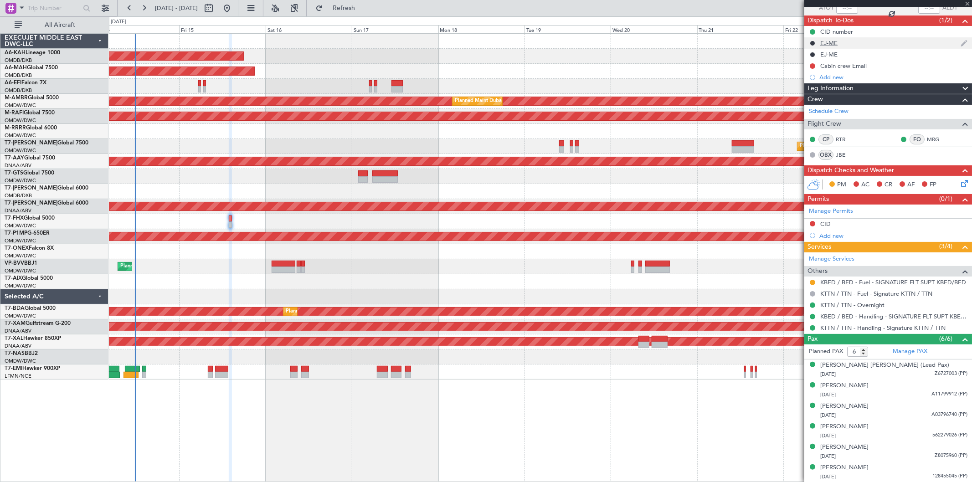
type input "-00:05"
type input "7"
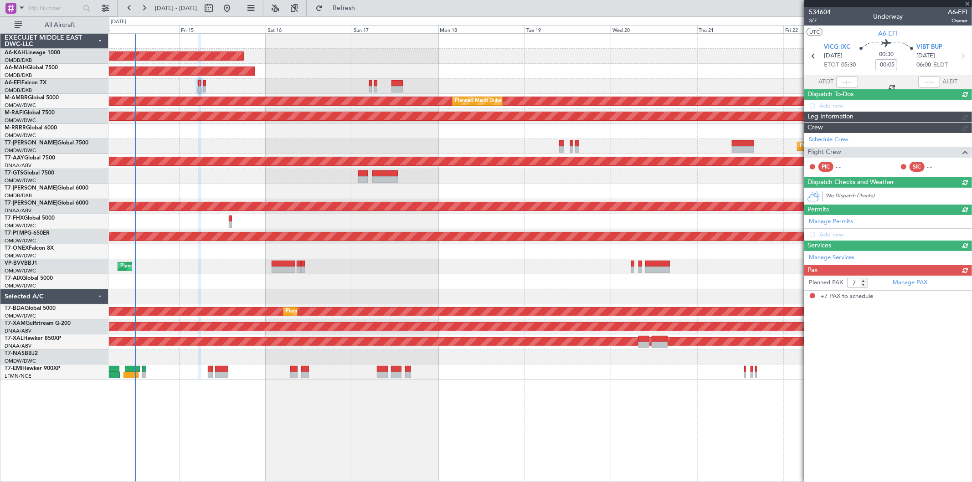
scroll to position [0, 0]
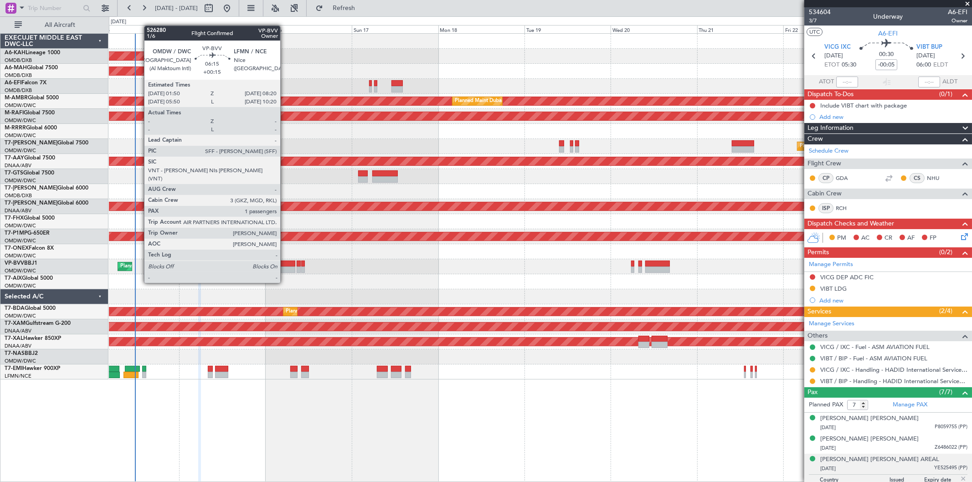
click at [285, 266] on div at bounding box center [284, 264] width 24 height 6
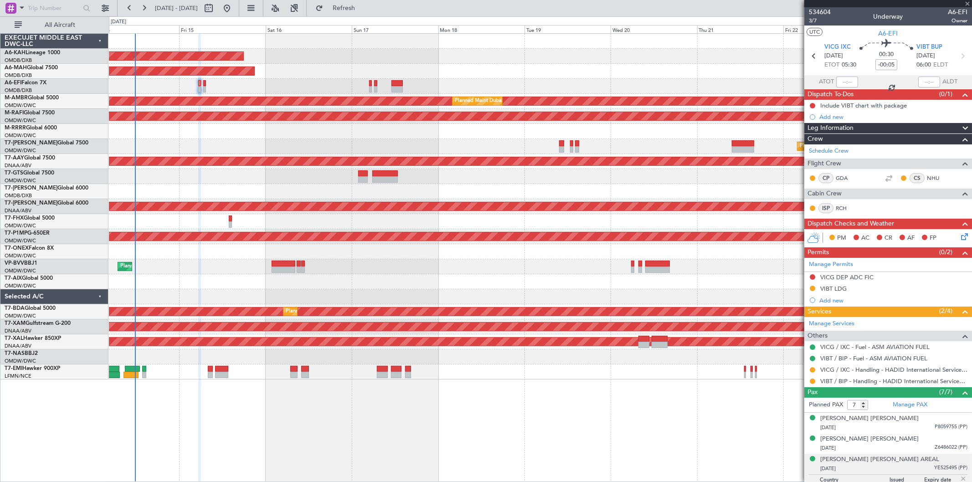
type input "+00:15"
type input "1"
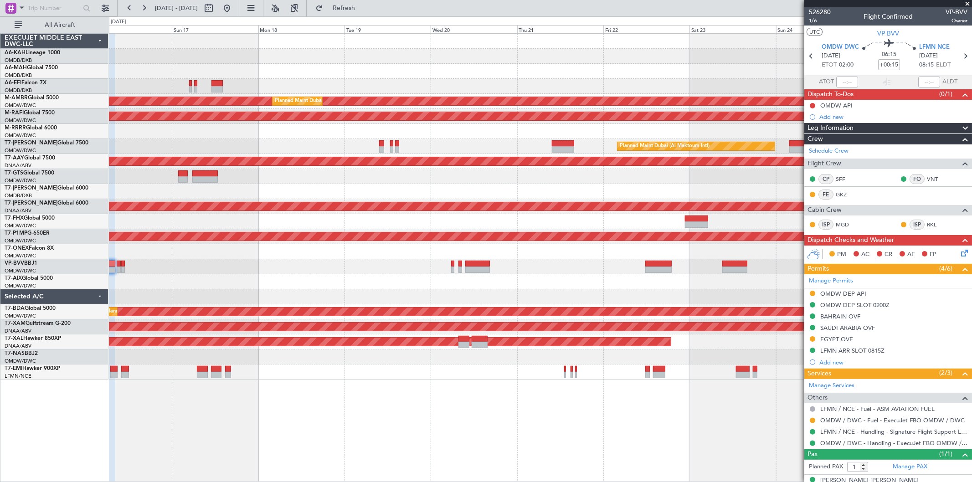
click at [257, 264] on div "Unplanned Maint Budapest ([PERSON_NAME] Intl) Planned Maint [GEOGRAPHIC_DATA] (…" at bounding box center [540, 207] width 863 height 346
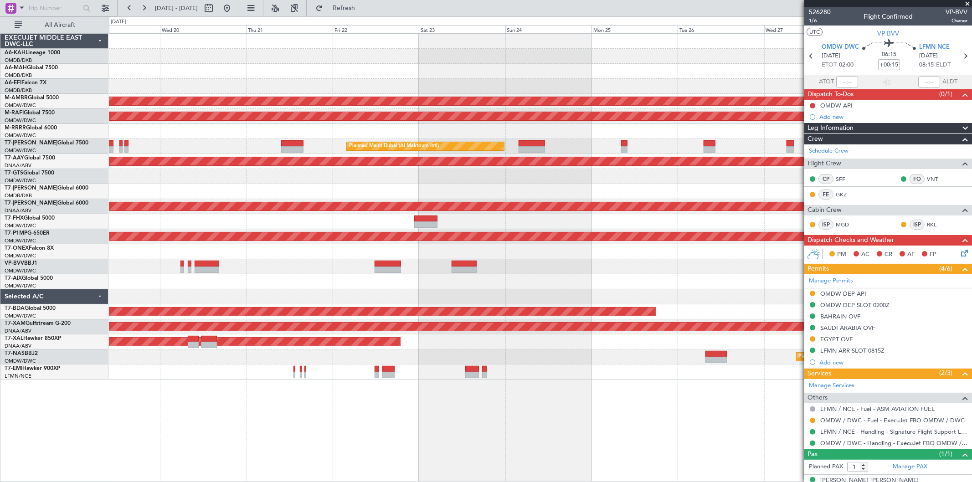
click at [438, 342] on div "Planned Maint [PERSON_NAME]" at bounding box center [540, 342] width 863 height 15
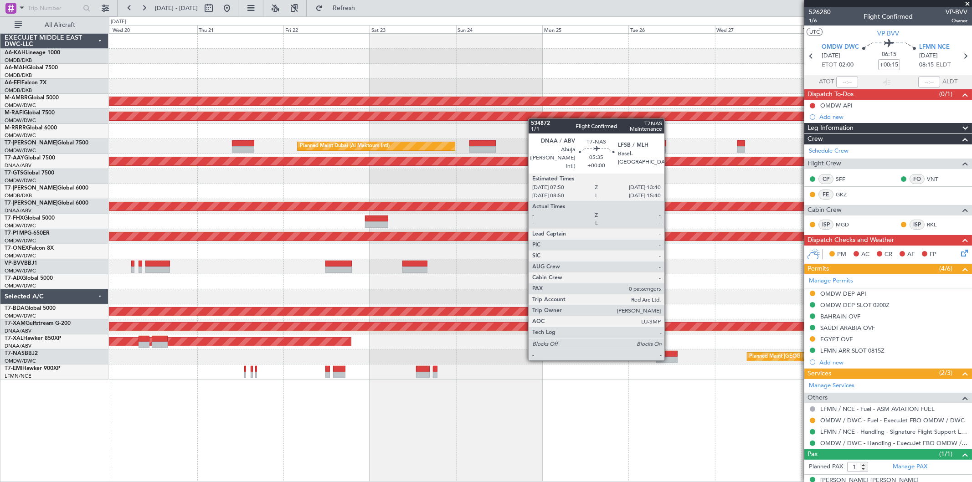
click at [669, 359] on div at bounding box center [666, 360] width 21 height 6
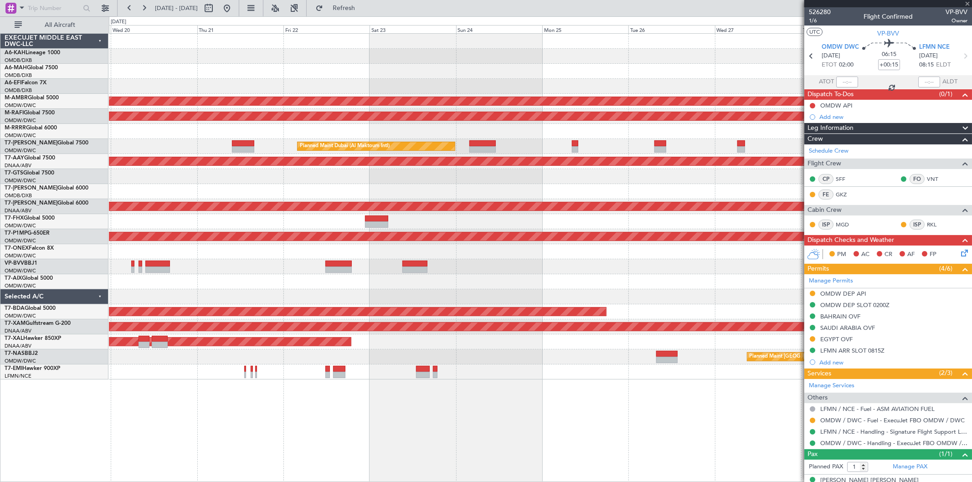
type input "0"
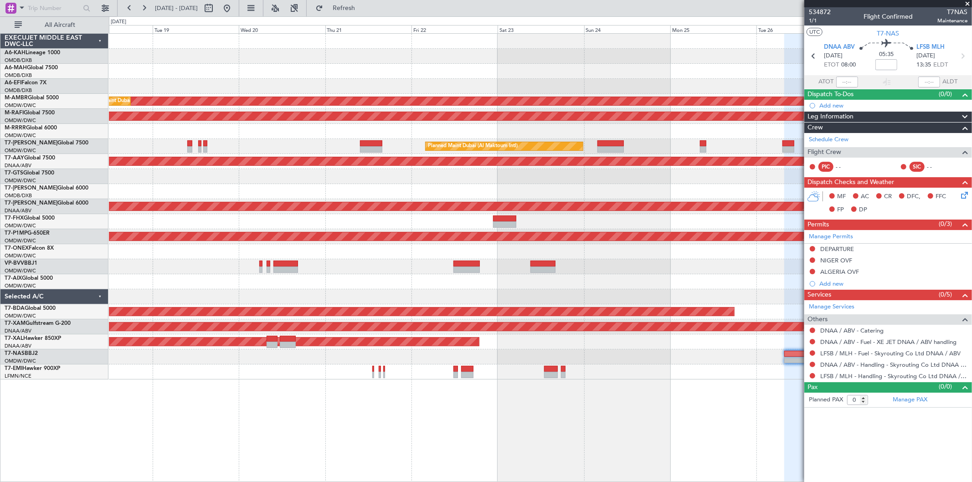
click at [737, 268] on div at bounding box center [540, 266] width 863 height 15
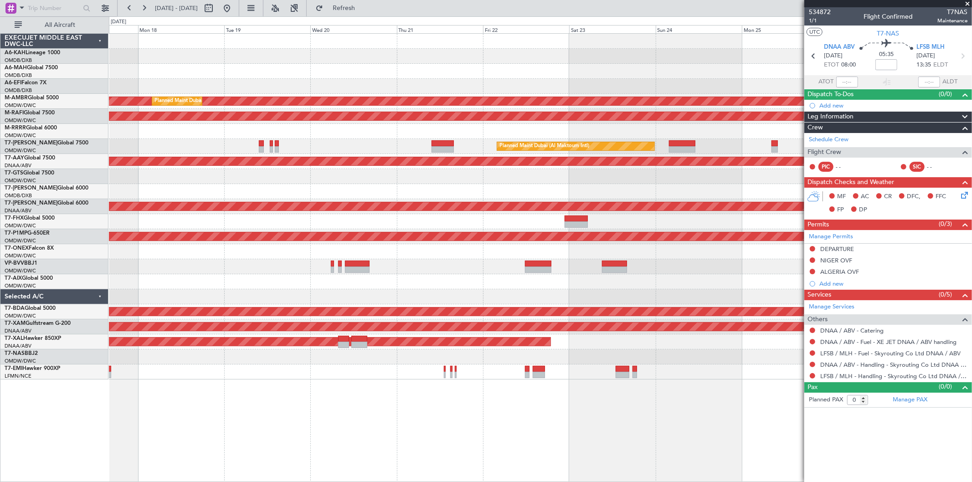
click at [686, 270] on div at bounding box center [540, 266] width 863 height 15
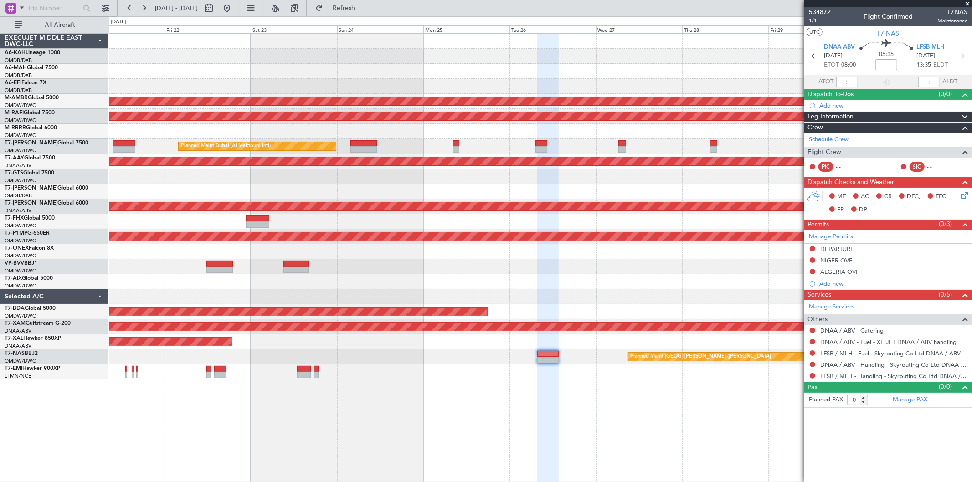
click at [376, 245] on div "Planned Maint Dubai (Al Maktoum Intl) Planned Maint [GEOGRAPHIC_DATA] (Al Makto…" at bounding box center [540, 207] width 863 height 346
click at [699, 185] on div "Planned Maint Dubai (Al Maktoum Intl) Planned Maint [GEOGRAPHIC_DATA] (Al Makto…" at bounding box center [540, 207] width 863 height 346
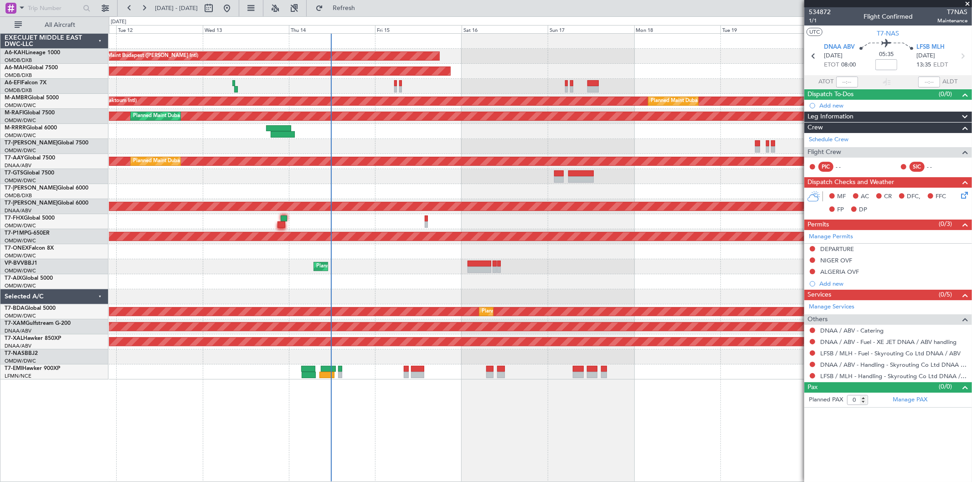
click at [694, 211] on div "Unplanned Maint [GEOGRAPHIC_DATA] (Al Maktoum Intl) Planned Maint [GEOGRAPHIC_D…" at bounding box center [540, 206] width 863 height 15
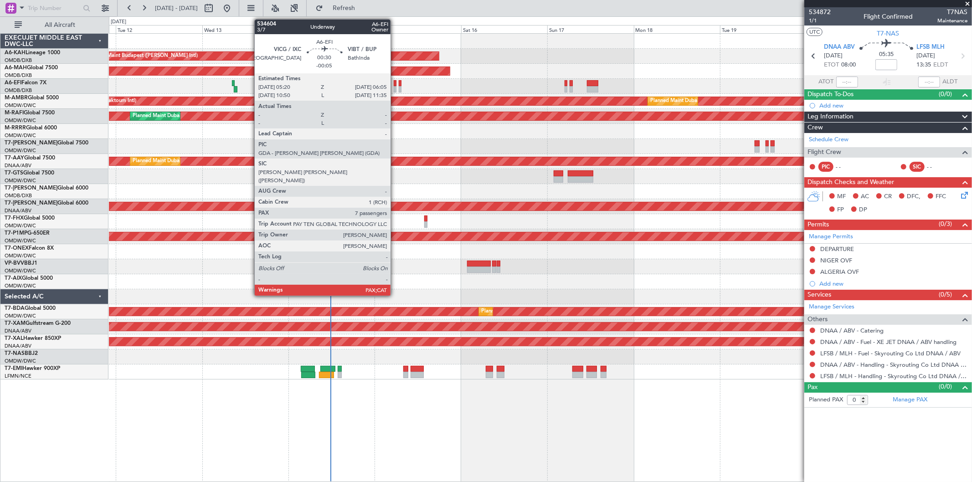
click at [395, 84] on div at bounding box center [395, 83] width 3 height 6
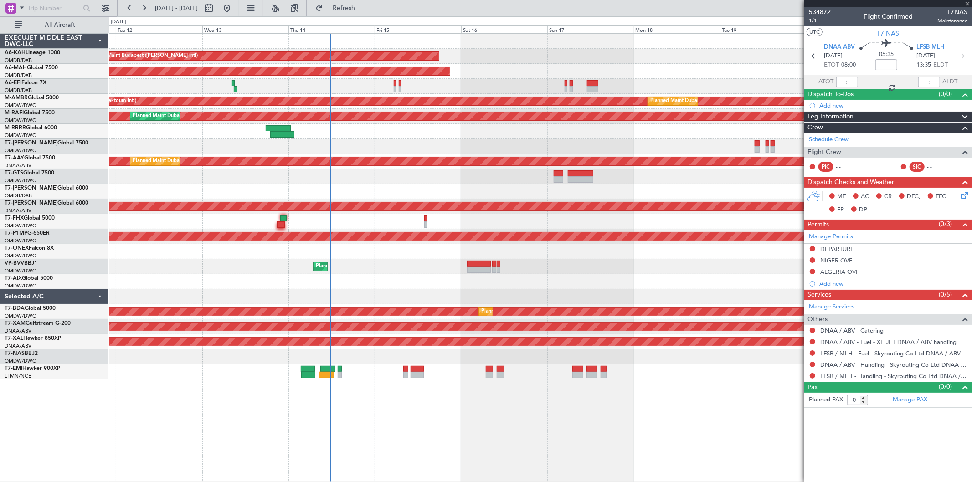
type input "-00:05"
type input "7"
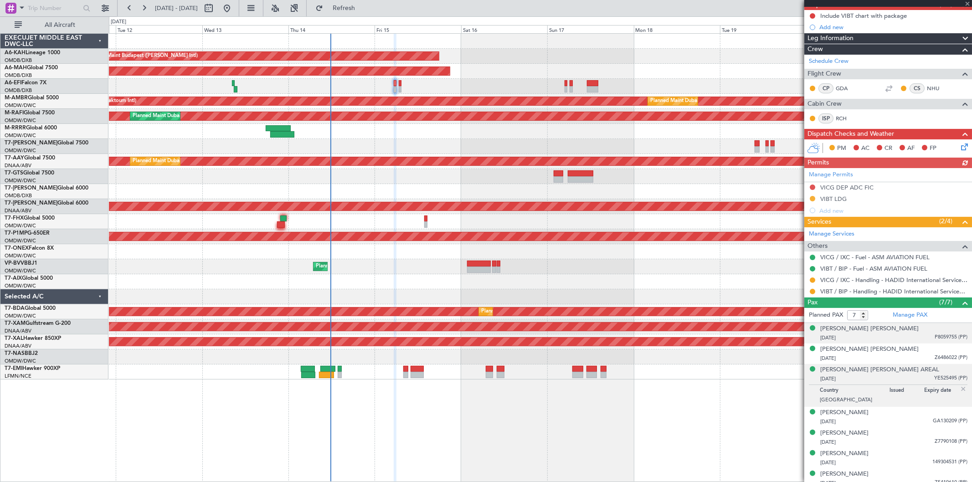
scroll to position [96, 0]
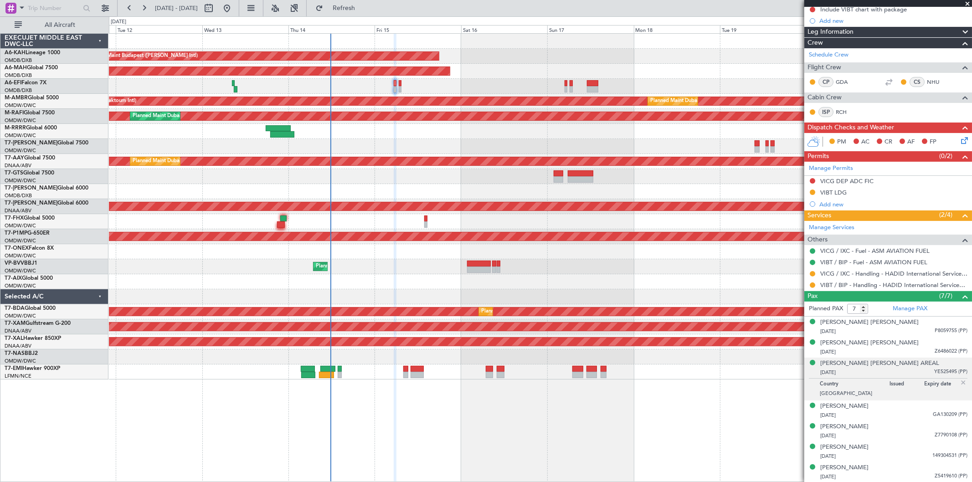
click at [471, 147] on div "Planned Maint Dubai (Al Maktoum Intl)" at bounding box center [540, 146] width 863 height 15
